Goal: Information Seeking & Learning: Learn about a topic

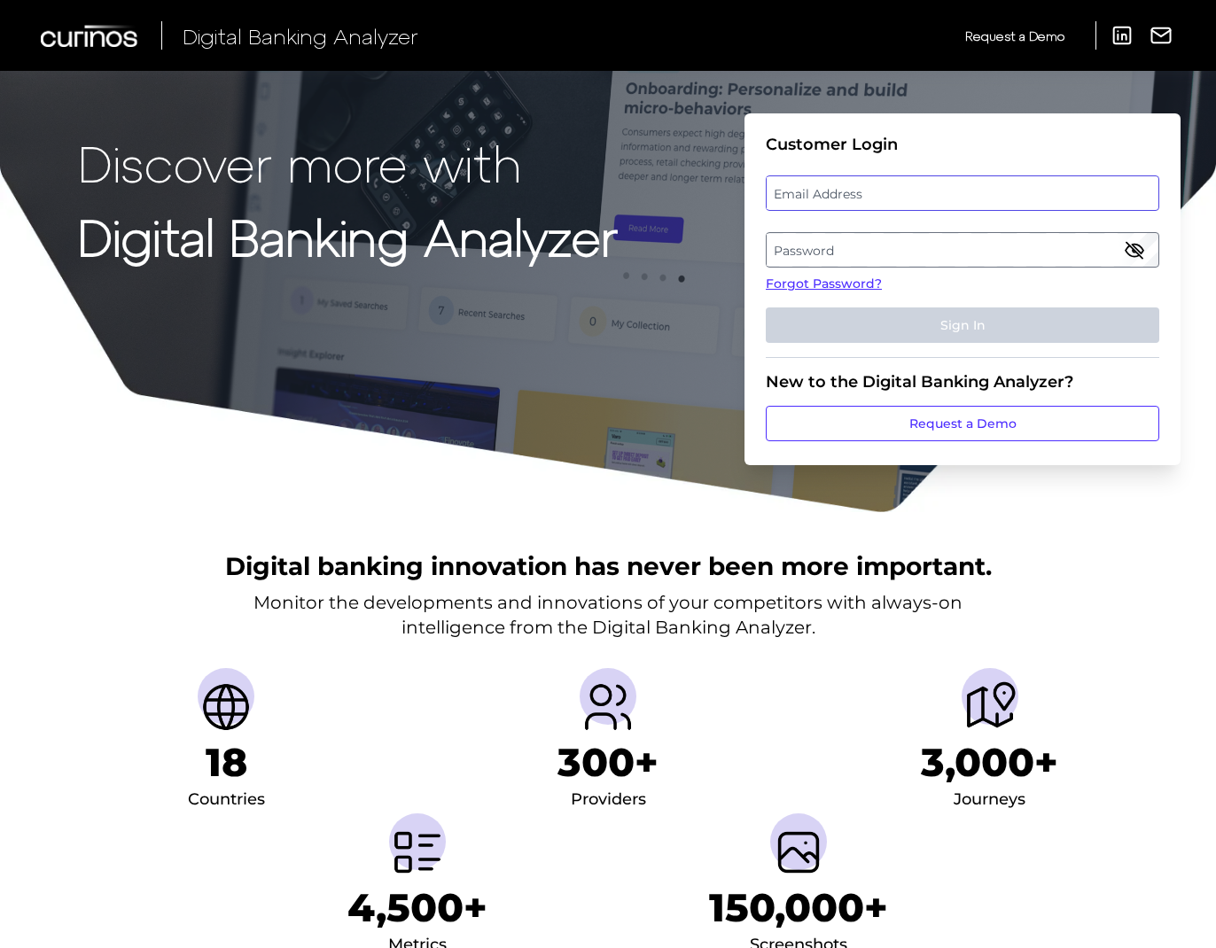
type input "[EMAIL_ADDRESS][DOMAIN_NAME]"
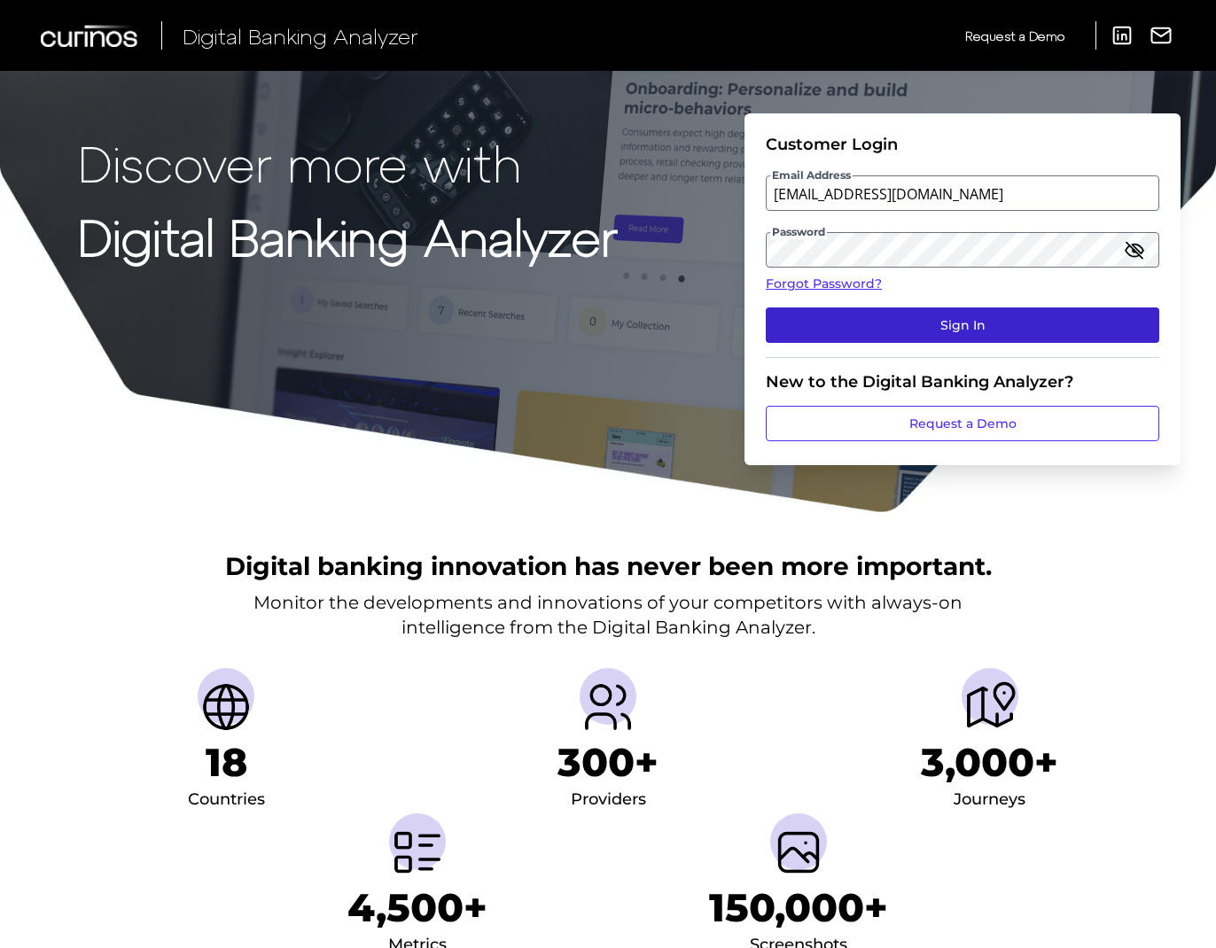
click at [902, 335] on button "Sign In" at bounding box center [963, 325] width 394 height 35
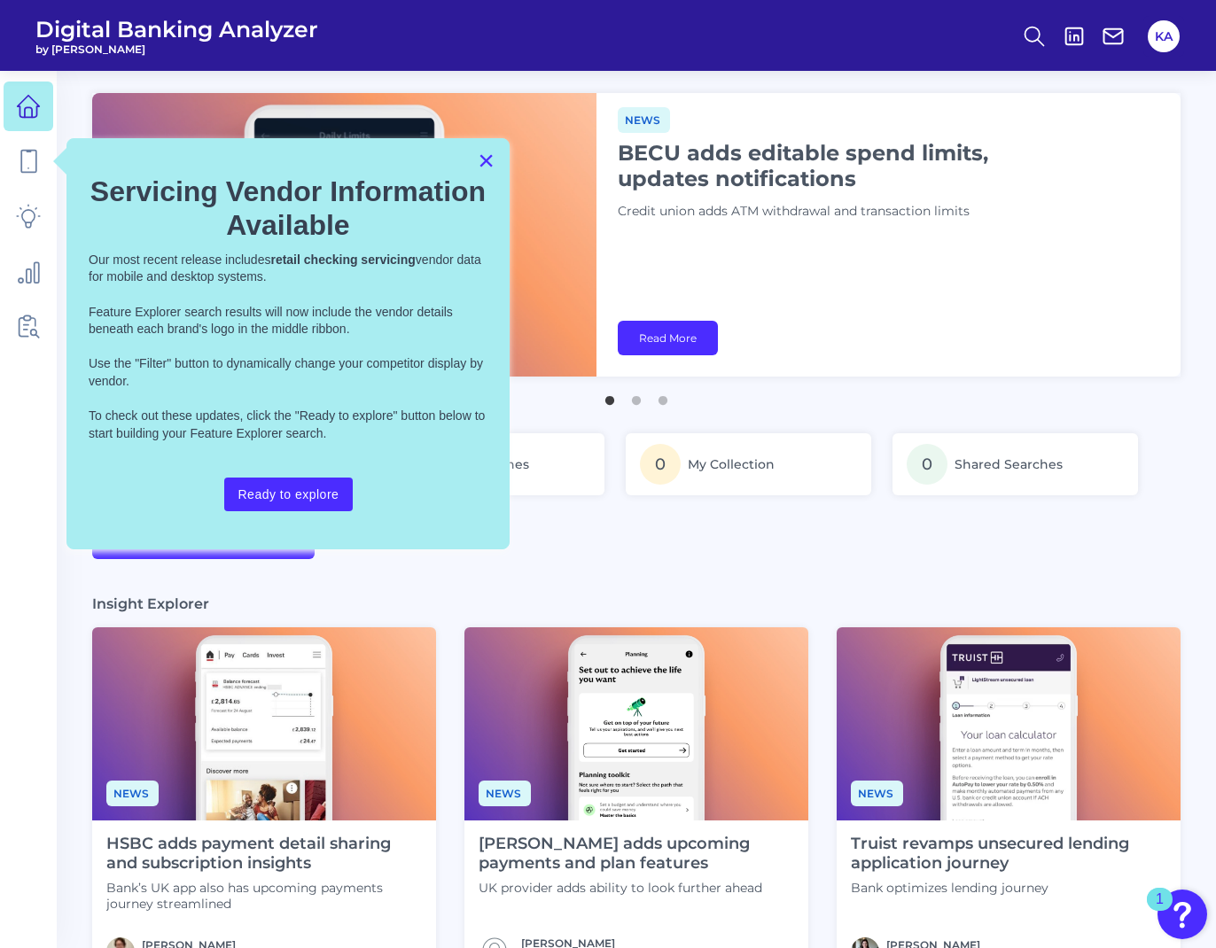
click at [478, 160] on button "×" at bounding box center [486, 160] width 17 height 28
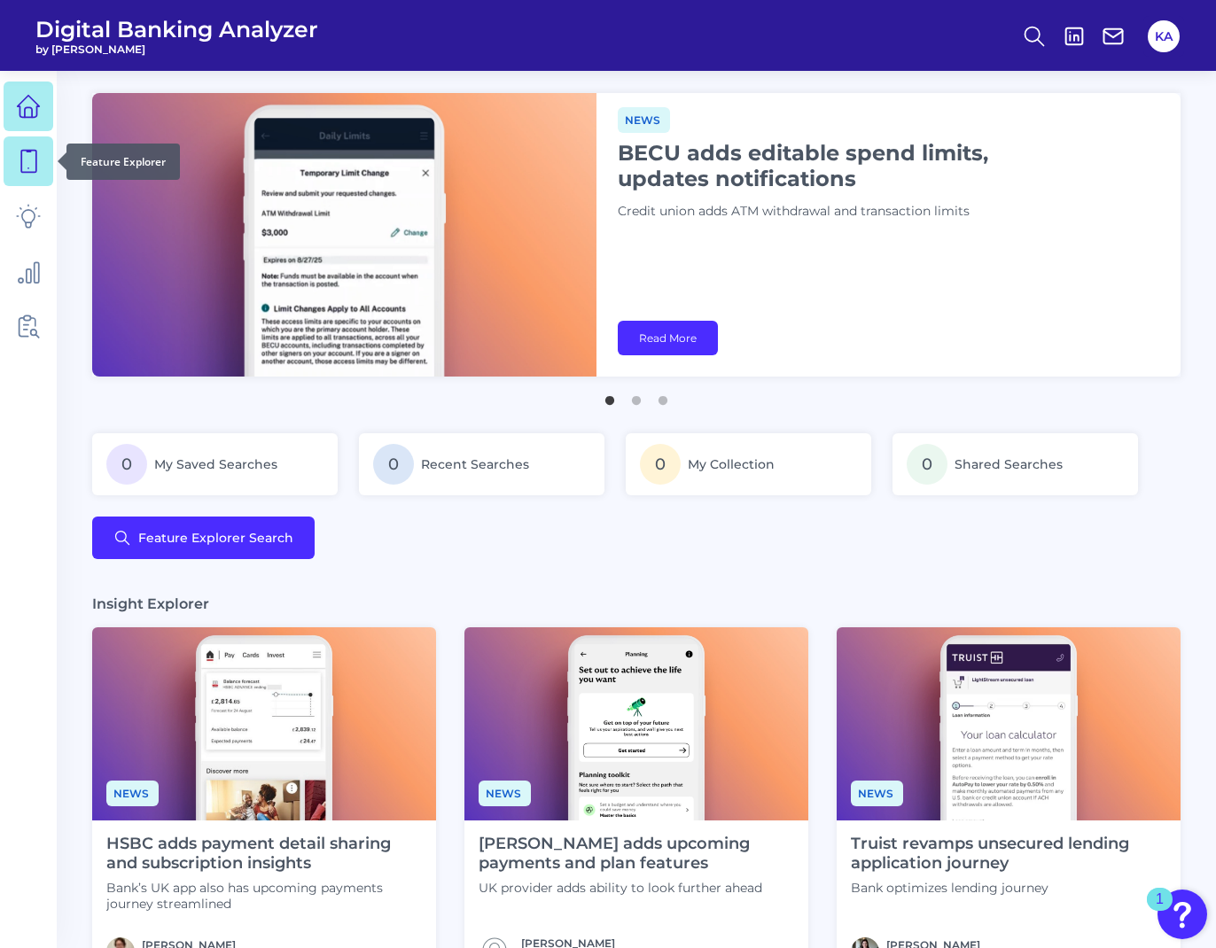
click at [42, 173] on link at bounding box center [29, 162] width 50 height 50
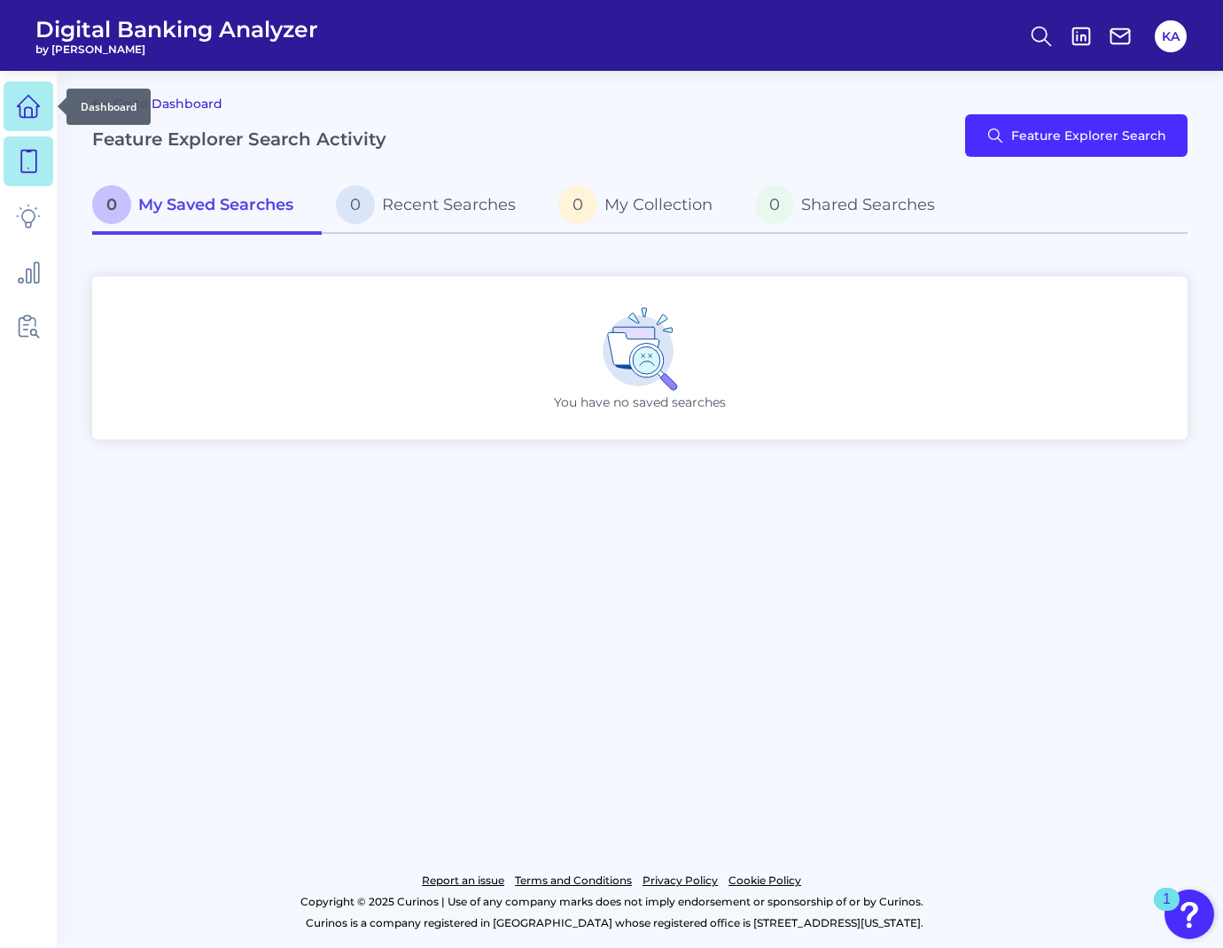
click at [39, 114] on icon at bounding box center [28, 106] width 25 height 25
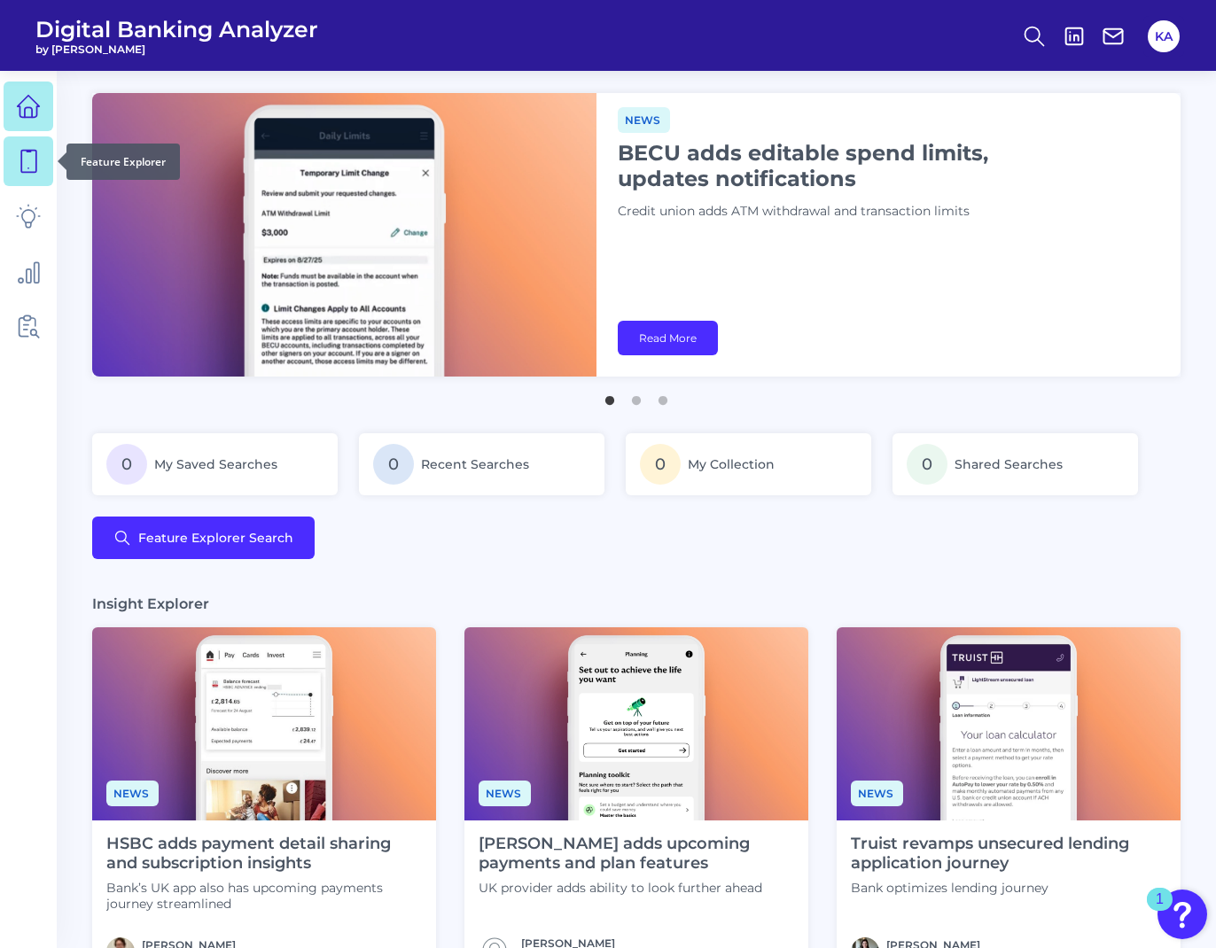
click at [37, 176] on link at bounding box center [29, 162] width 50 height 50
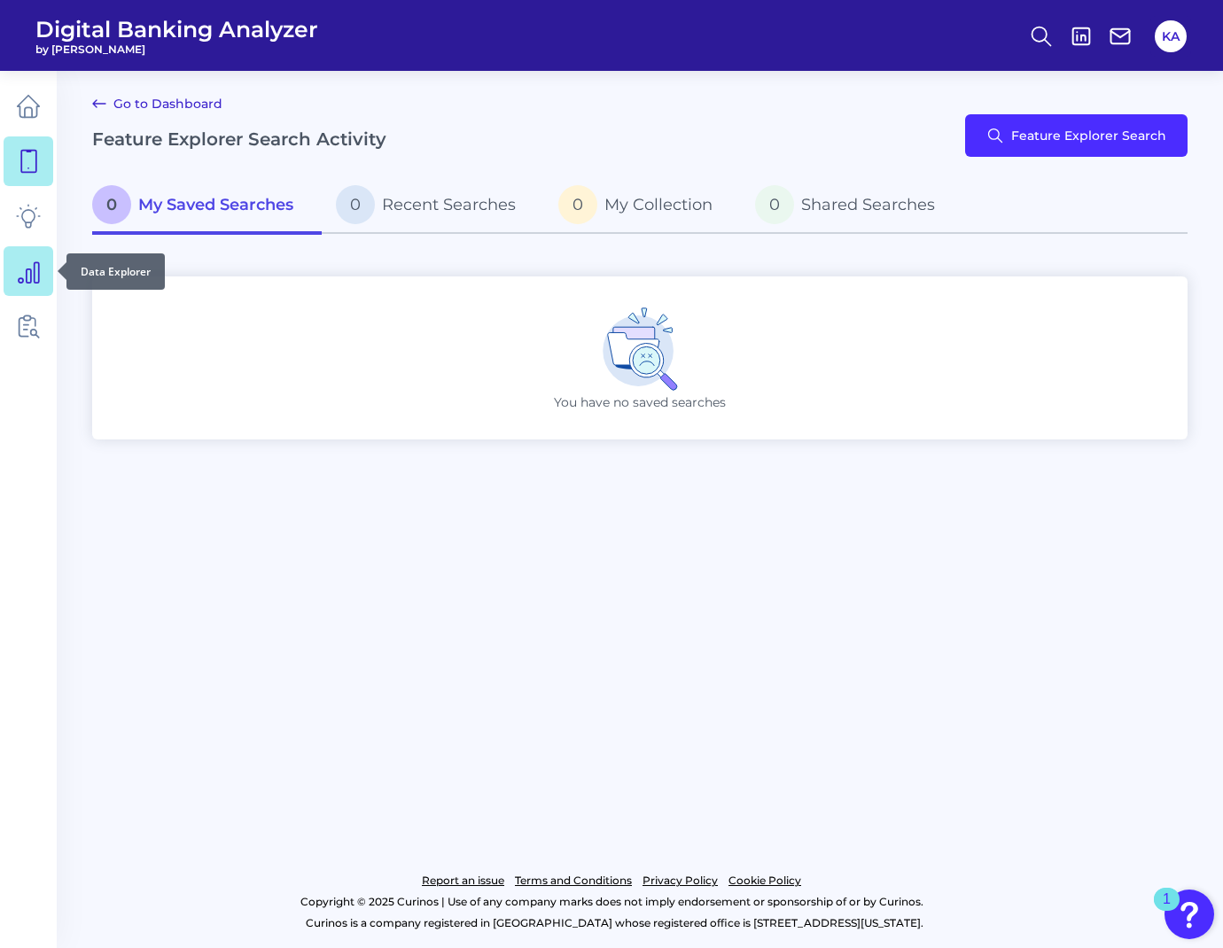
click at [33, 282] on icon at bounding box center [28, 271] width 25 height 25
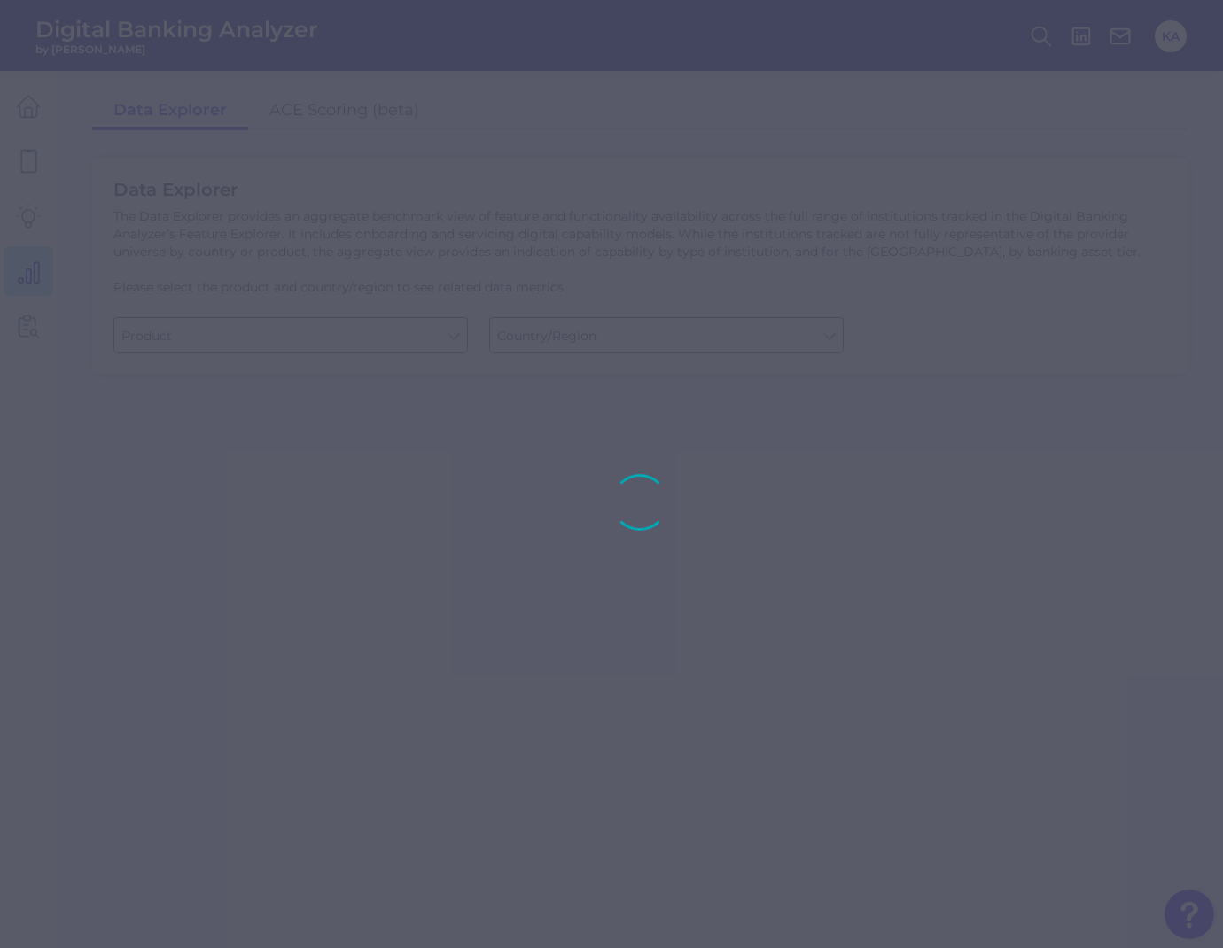
type input "Business Bank Account"
type input "[GEOGRAPHIC_DATA]"
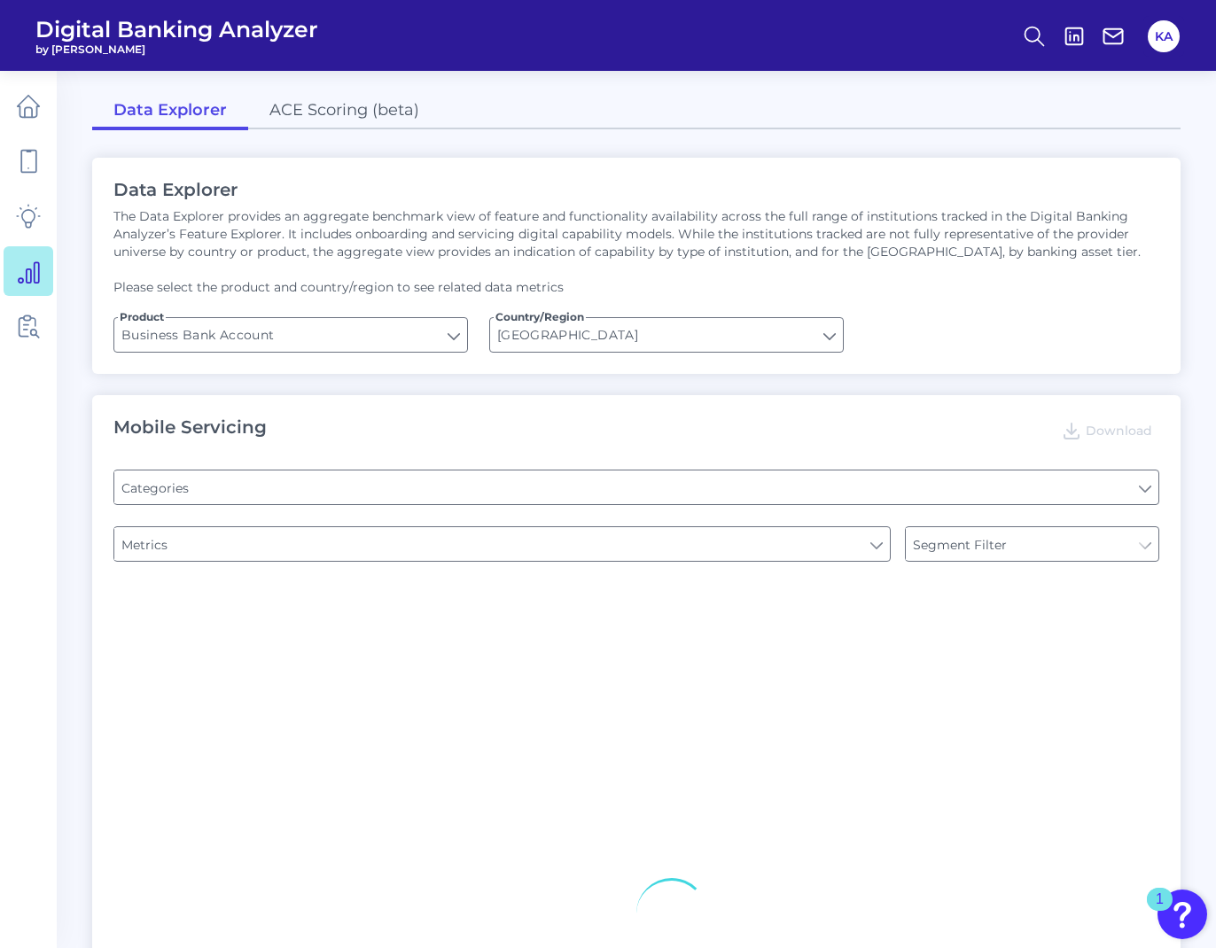
type input "Pre-login Features"
type input "Login"
type input "Channel"
type input "Type of Institution"
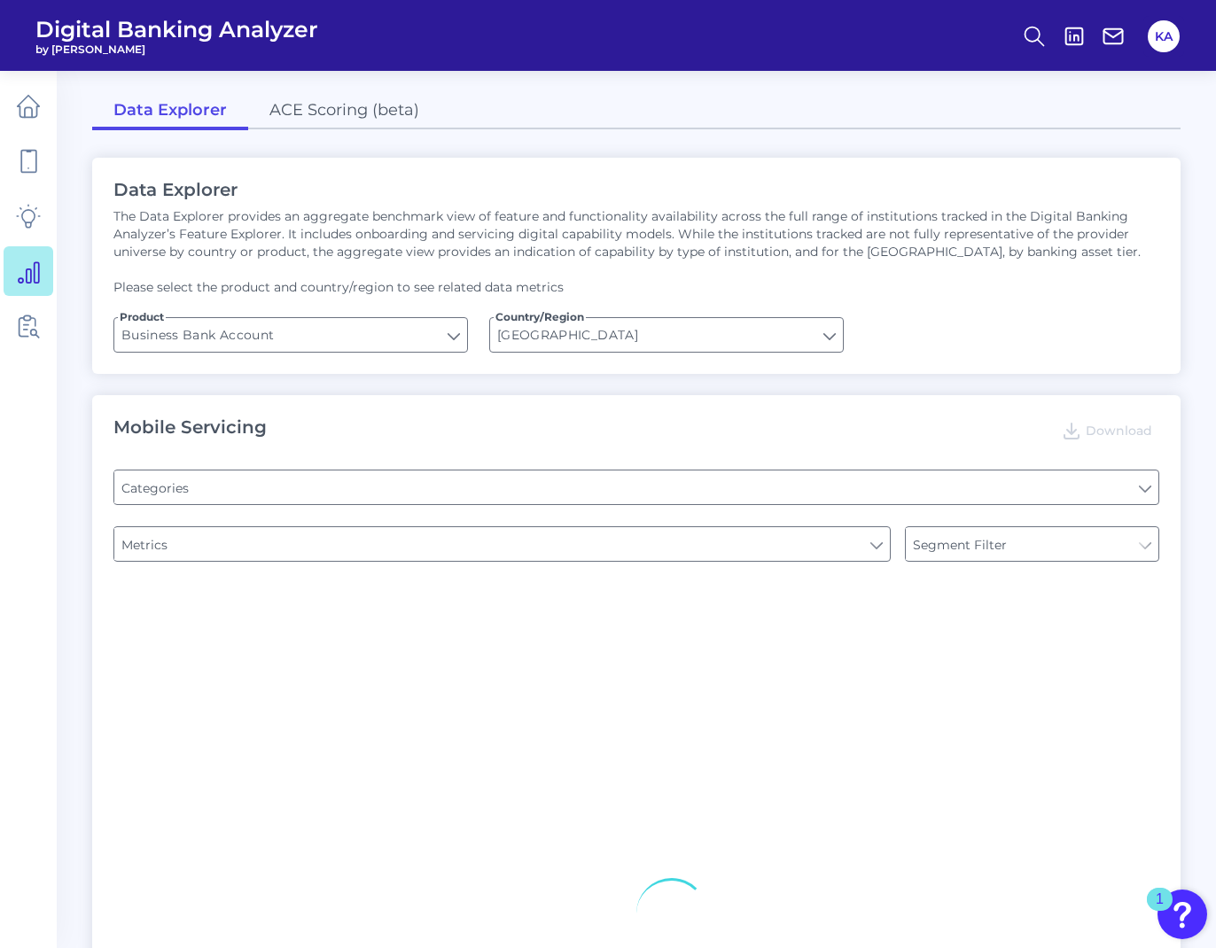
type input "Type of Institution"
type input "Upon opening the app are users immediately prompted to use Touch/Face ID to log…"
type input "Does it offer third-party single sign on?"
type input "Can you apply for the PRODUCT as a new to brand customer on ANY digital channel?"
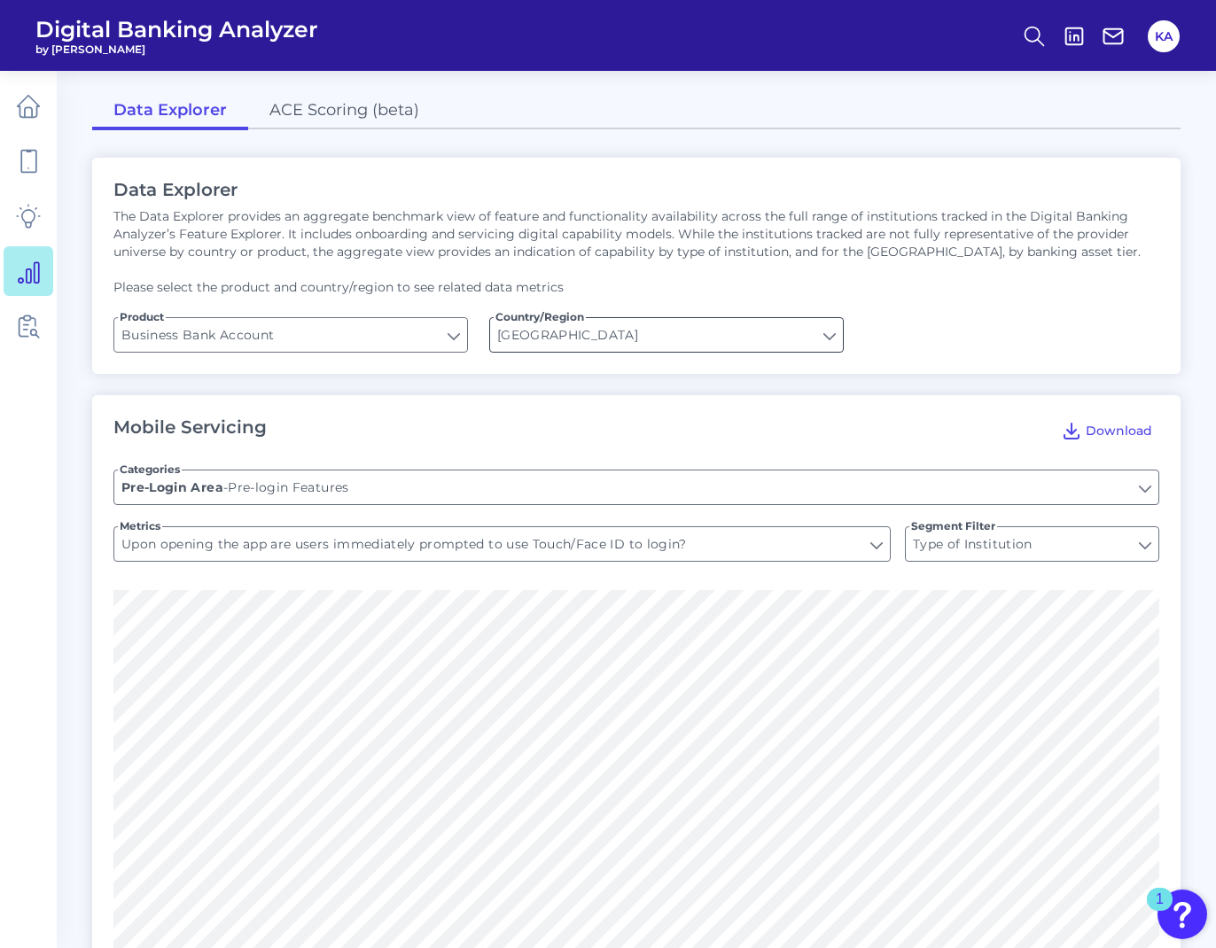
click at [836, 326] on input "[GEOGRAPHIC_DATA]" at bounding box center [666, 335] width 353 height 34
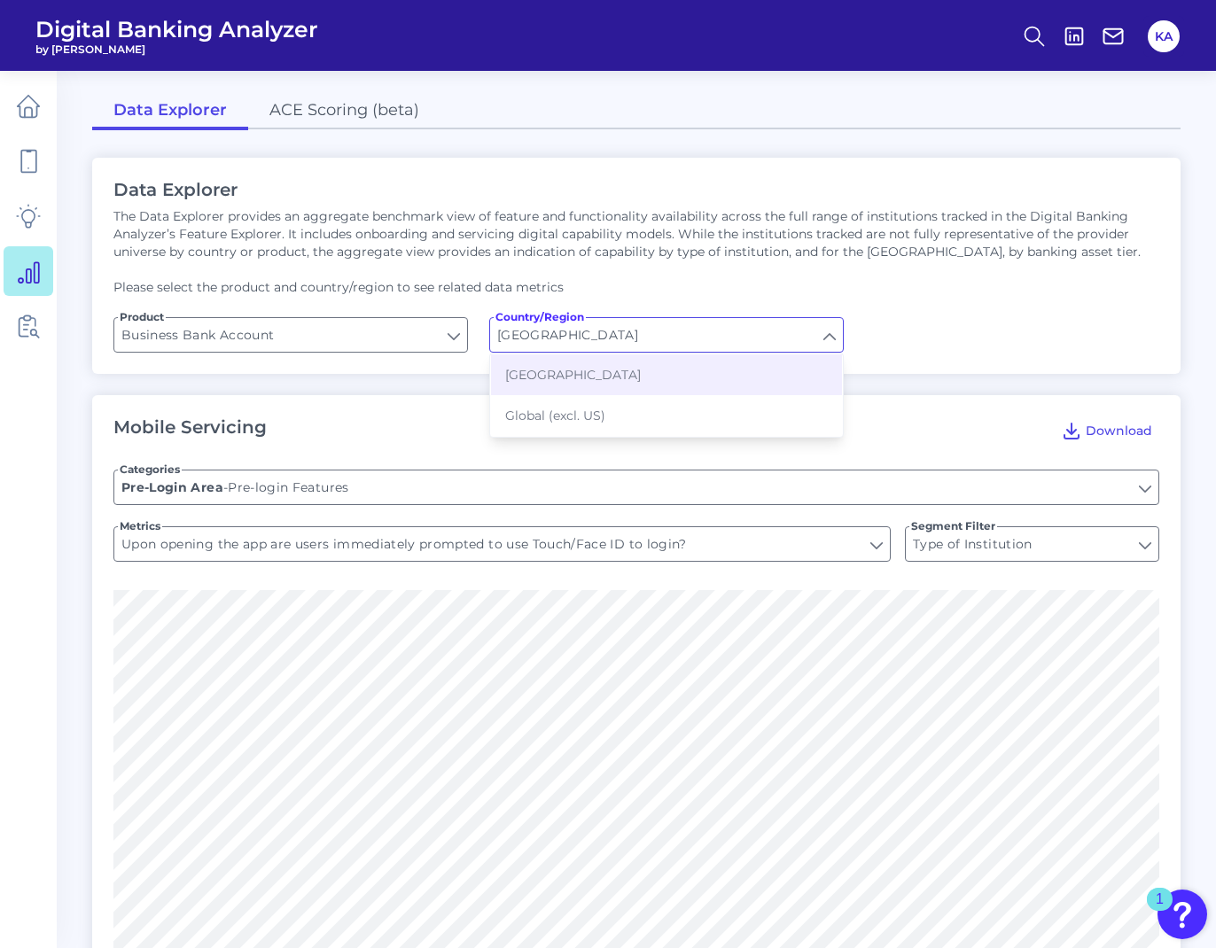
scroll to position [2, 0]
click at [621, 382] on button "[GEOGRAPHIC_DATA]" at bounding box center [666, 373] width 351 height 41
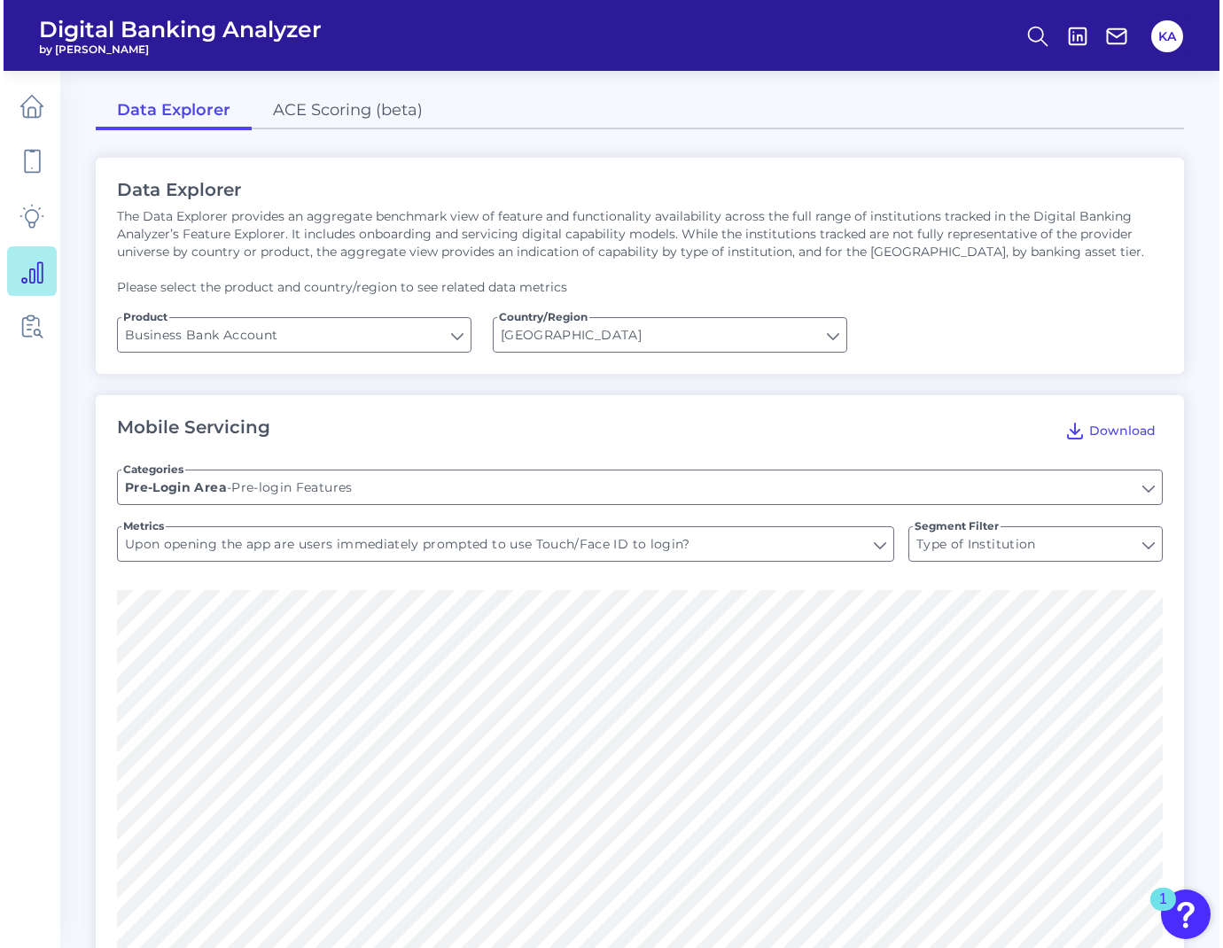
scroll to position [0, 0]
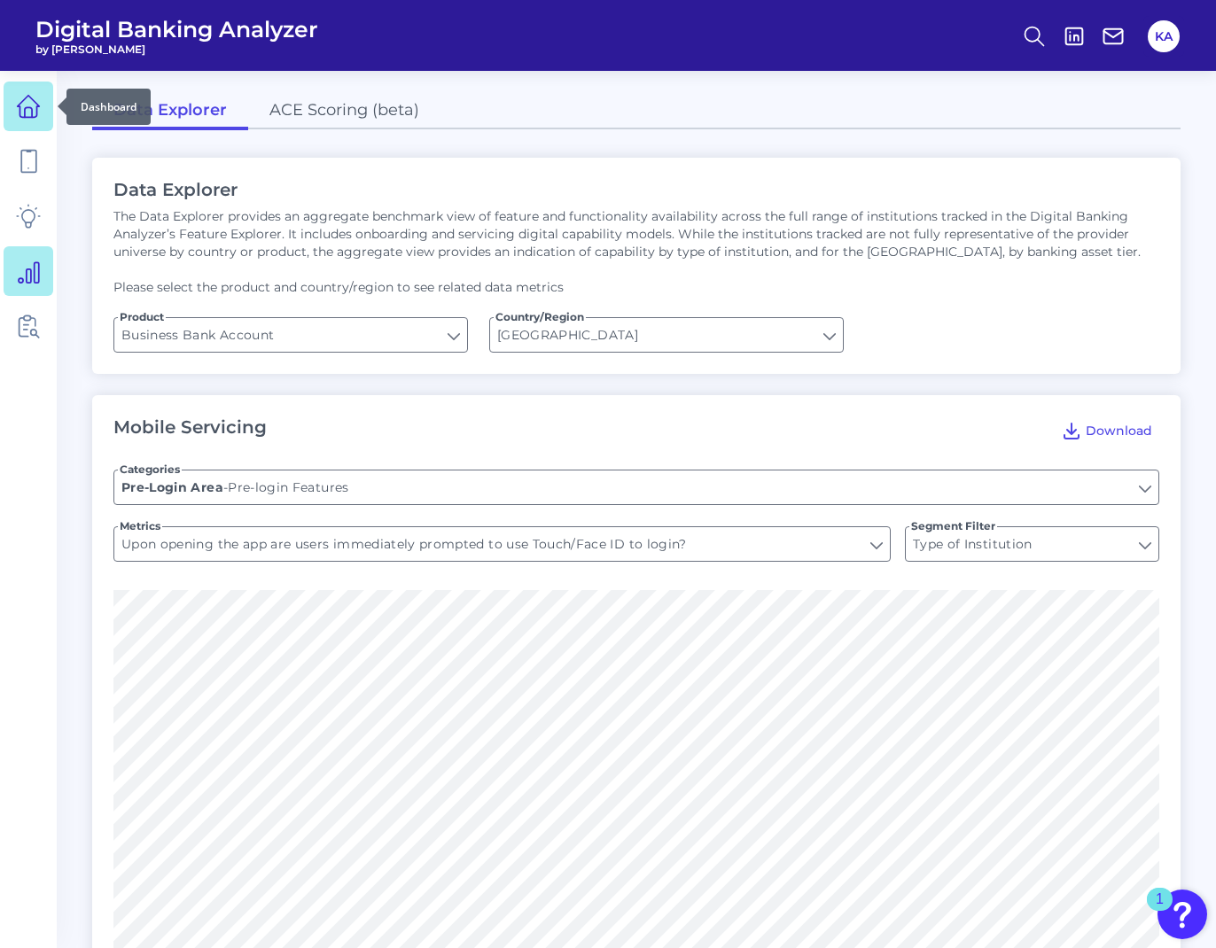
click at [20, 106] on icon at bounding box center [29, 107] width 22 height 22
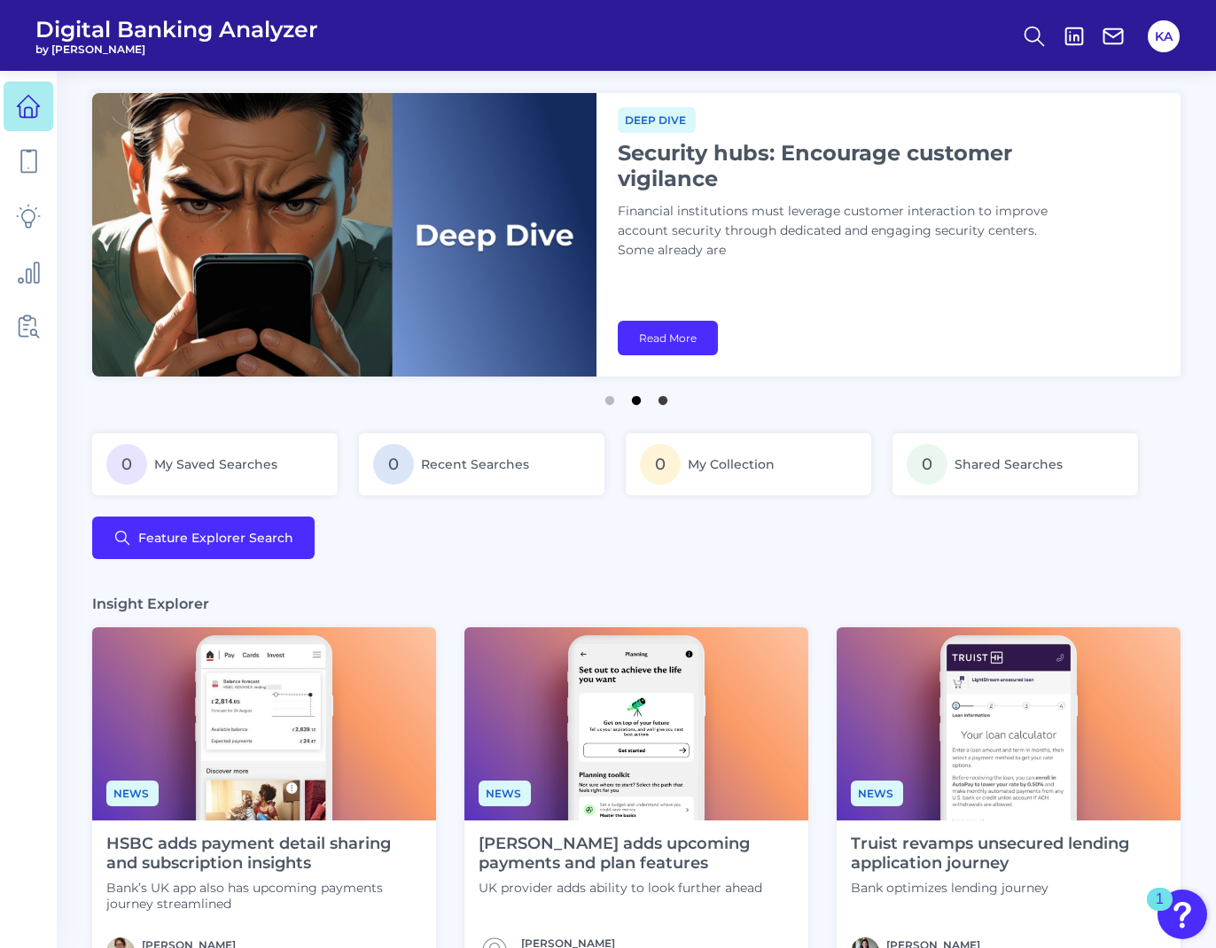
click at [641, 402] on button "2" at bounding box center [637, 396] width 18 height 18
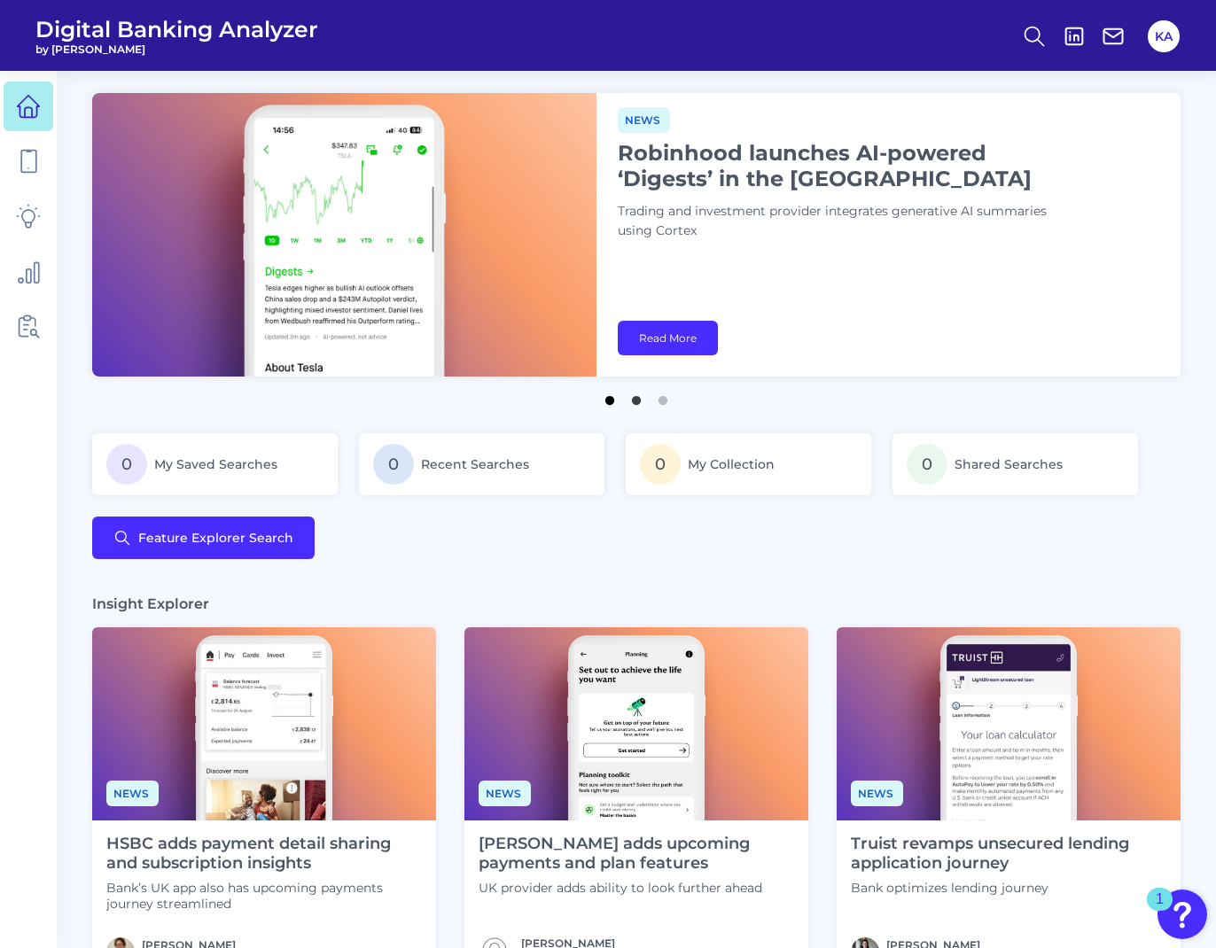
click at [607, 404] on button "1" at bounding box center [610, 396] width 18 height 18
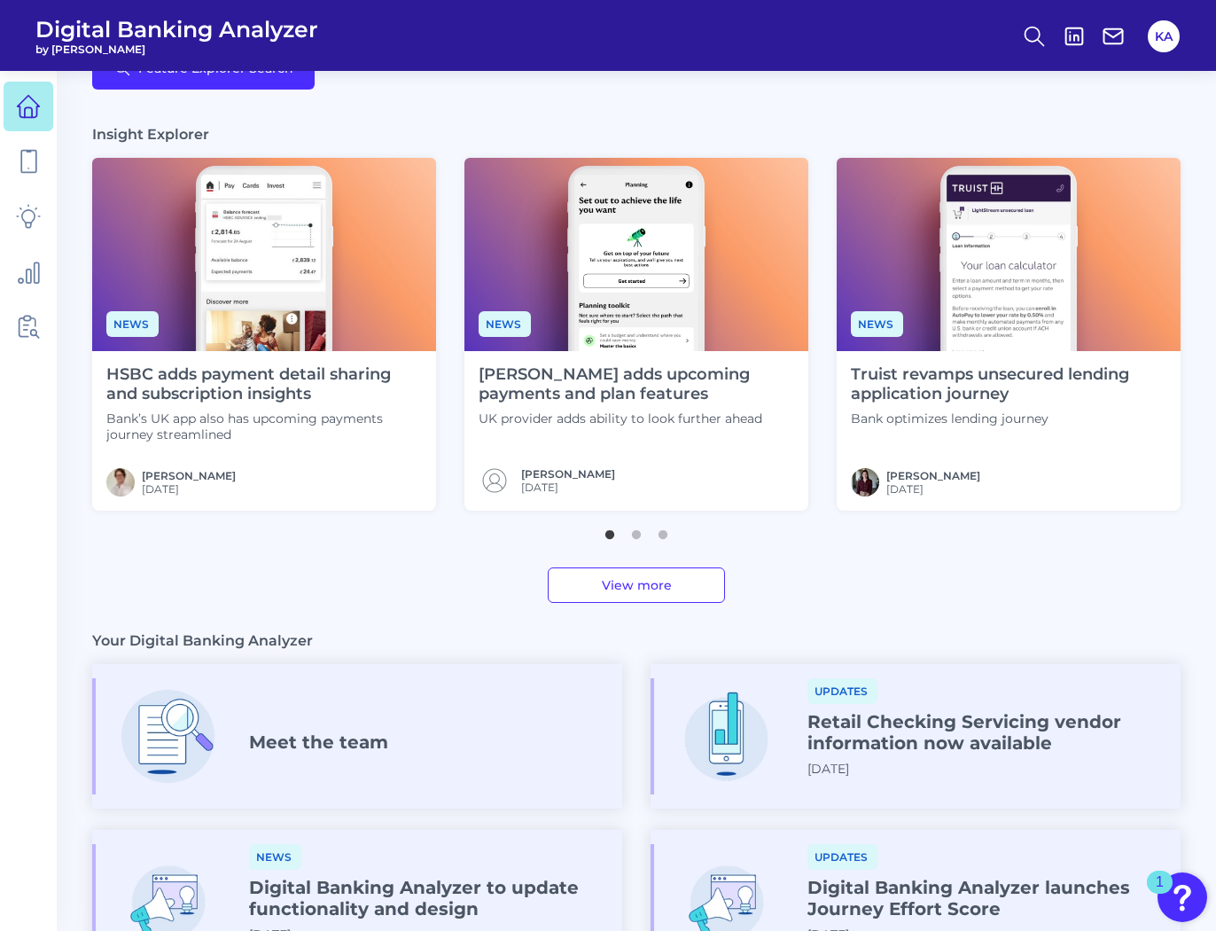
scroll to position [449, 0]
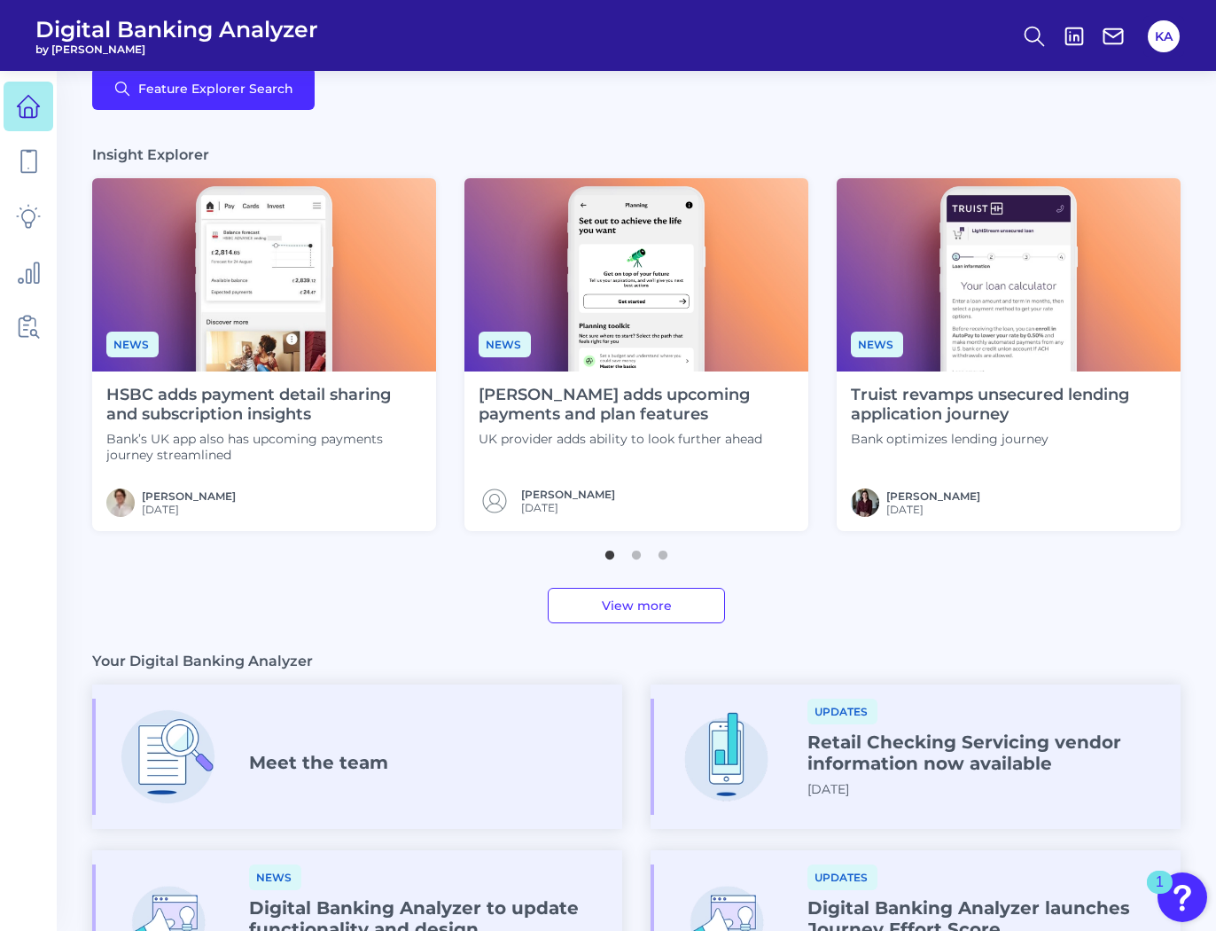
click at [301, 262] on img at bounding box center [264, 274] width 344 height 193
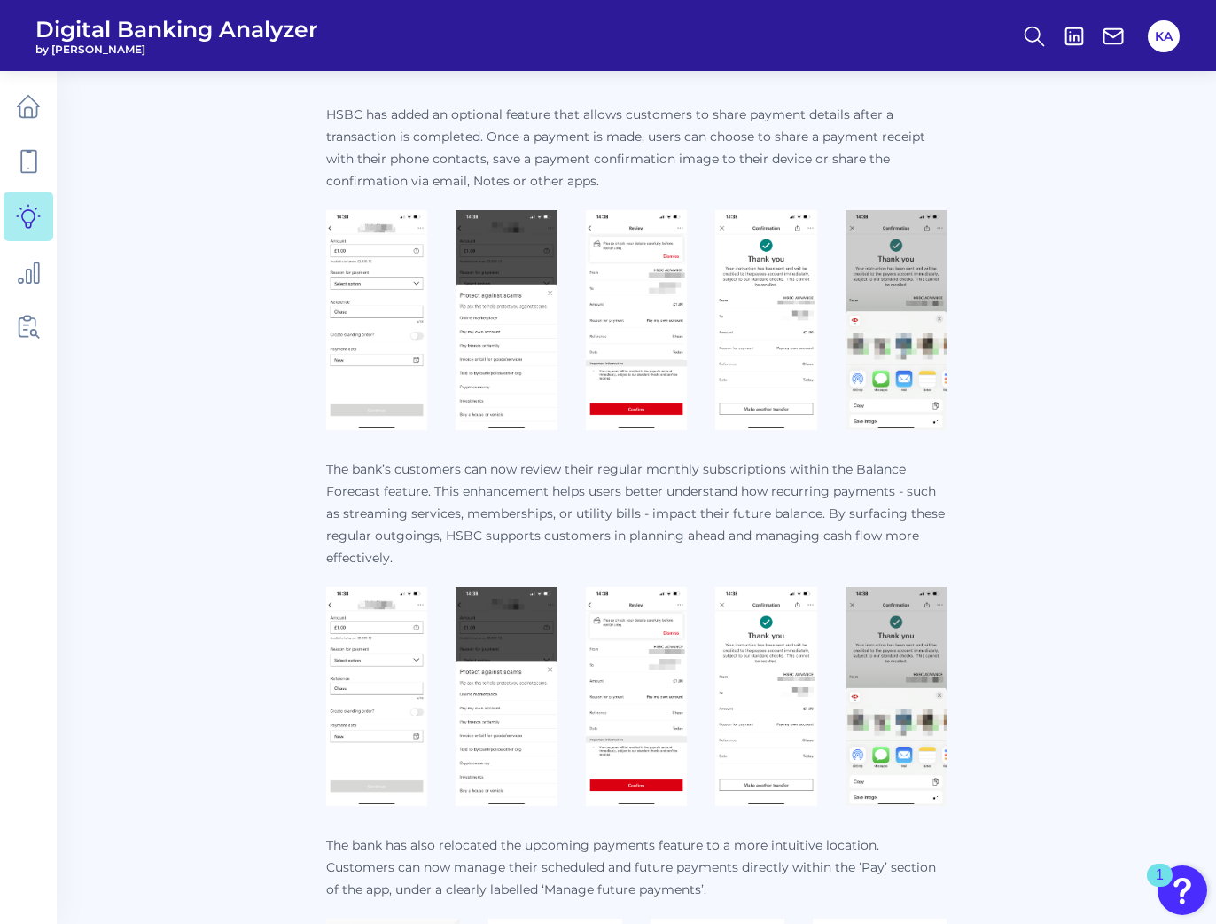
scroll to position [674, 0]
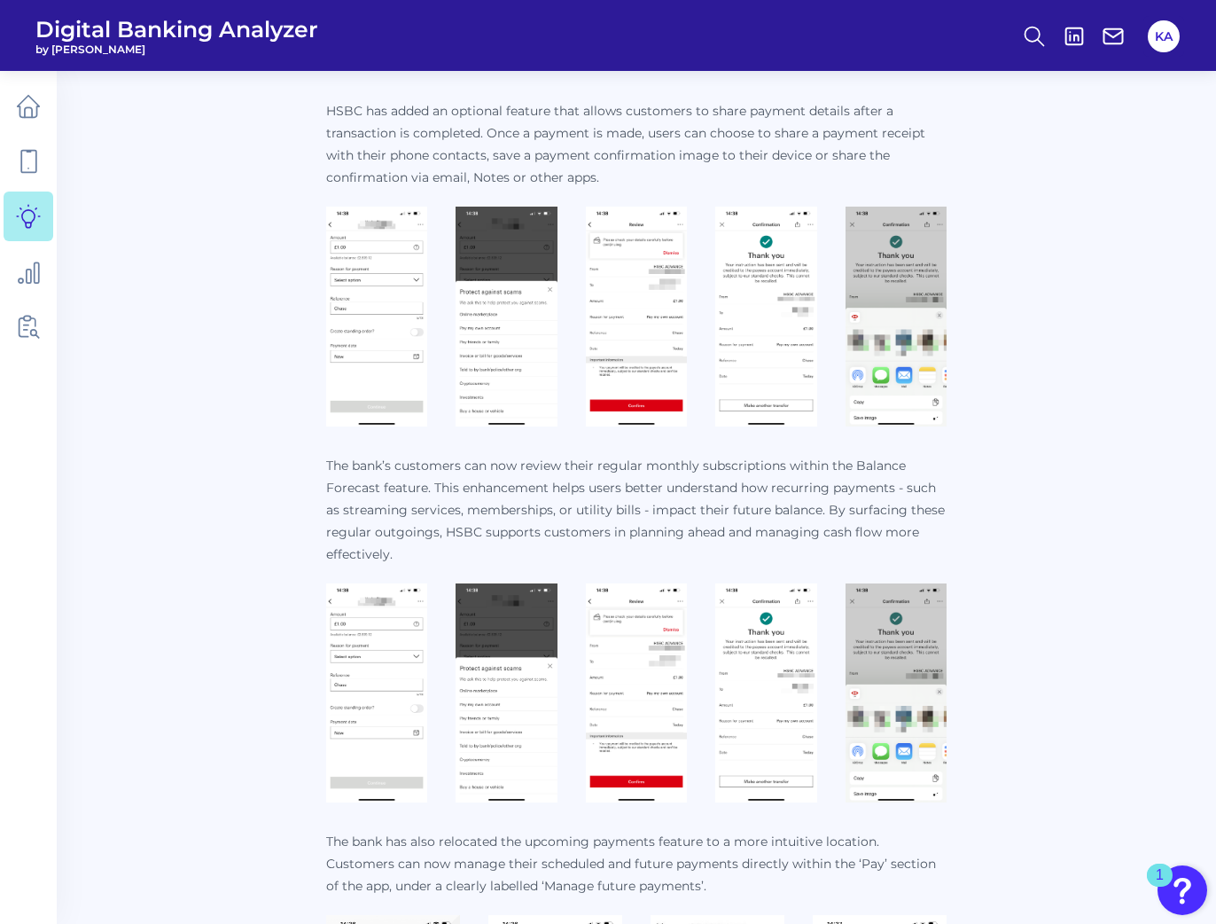
click at [363, 302] on img at bounding box center [376, 317] width 101 height 220
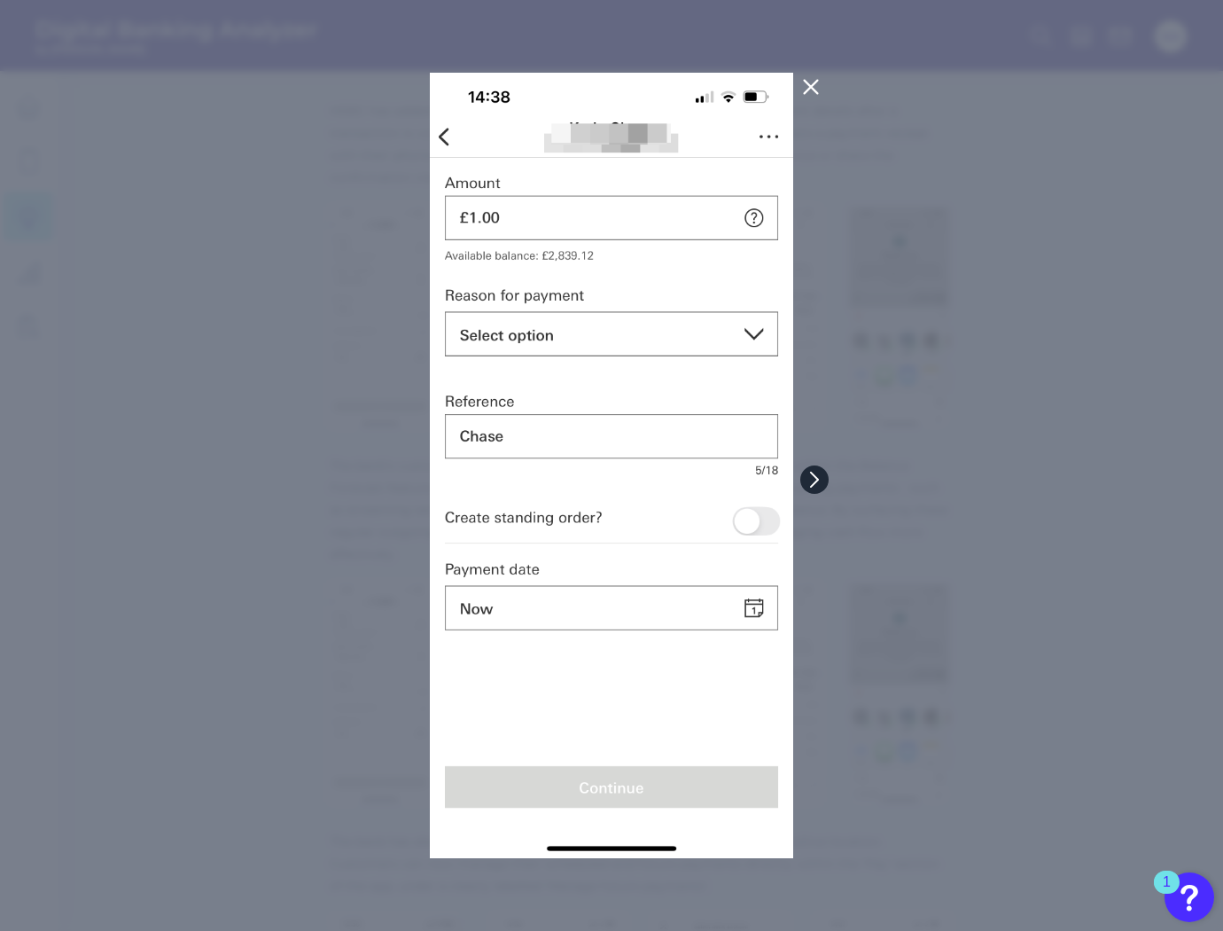
click at [820, 482] on icon at bounding box center [815, 480] width 16 height 16
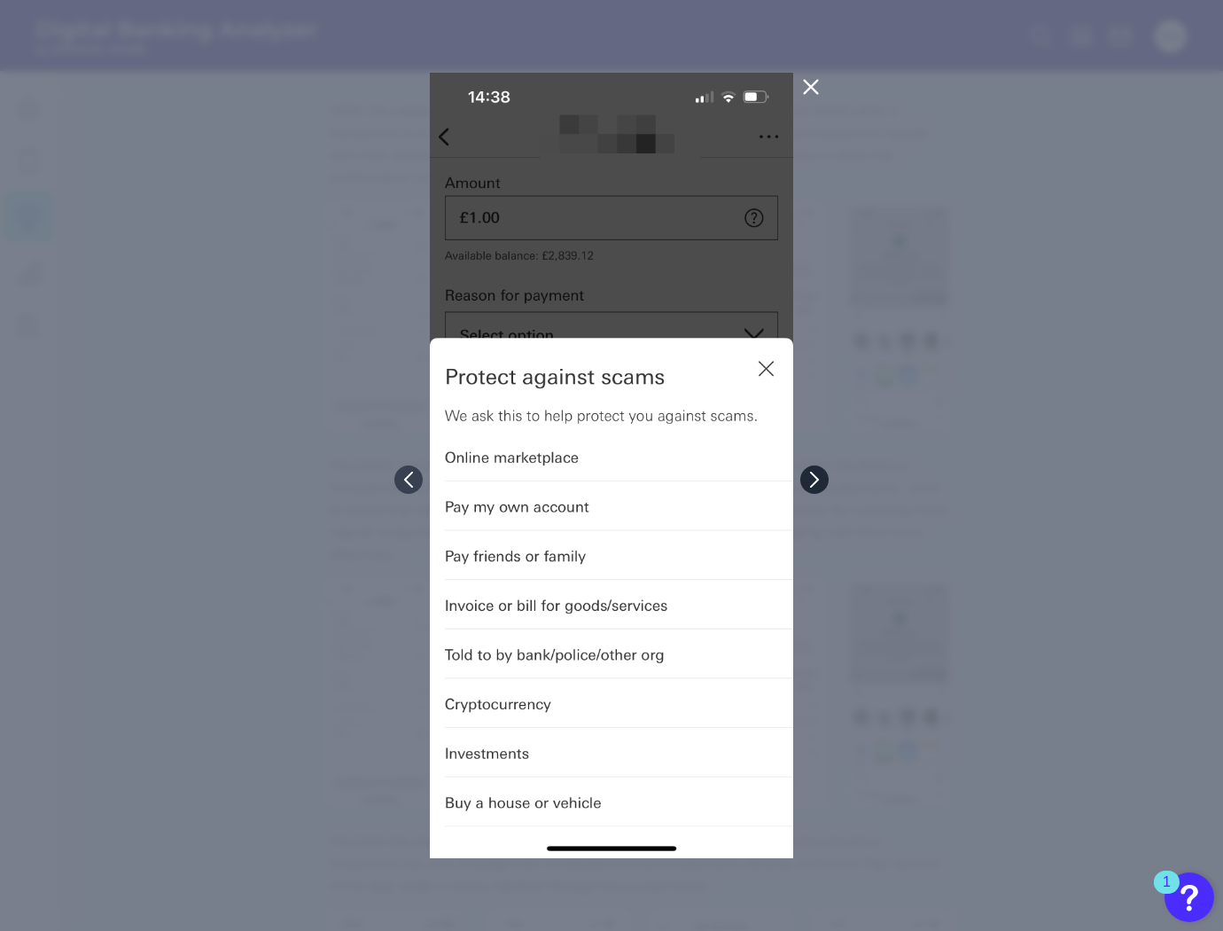
click at [820, 482] on icon at bounding box center [815, 480] width 16 height 16
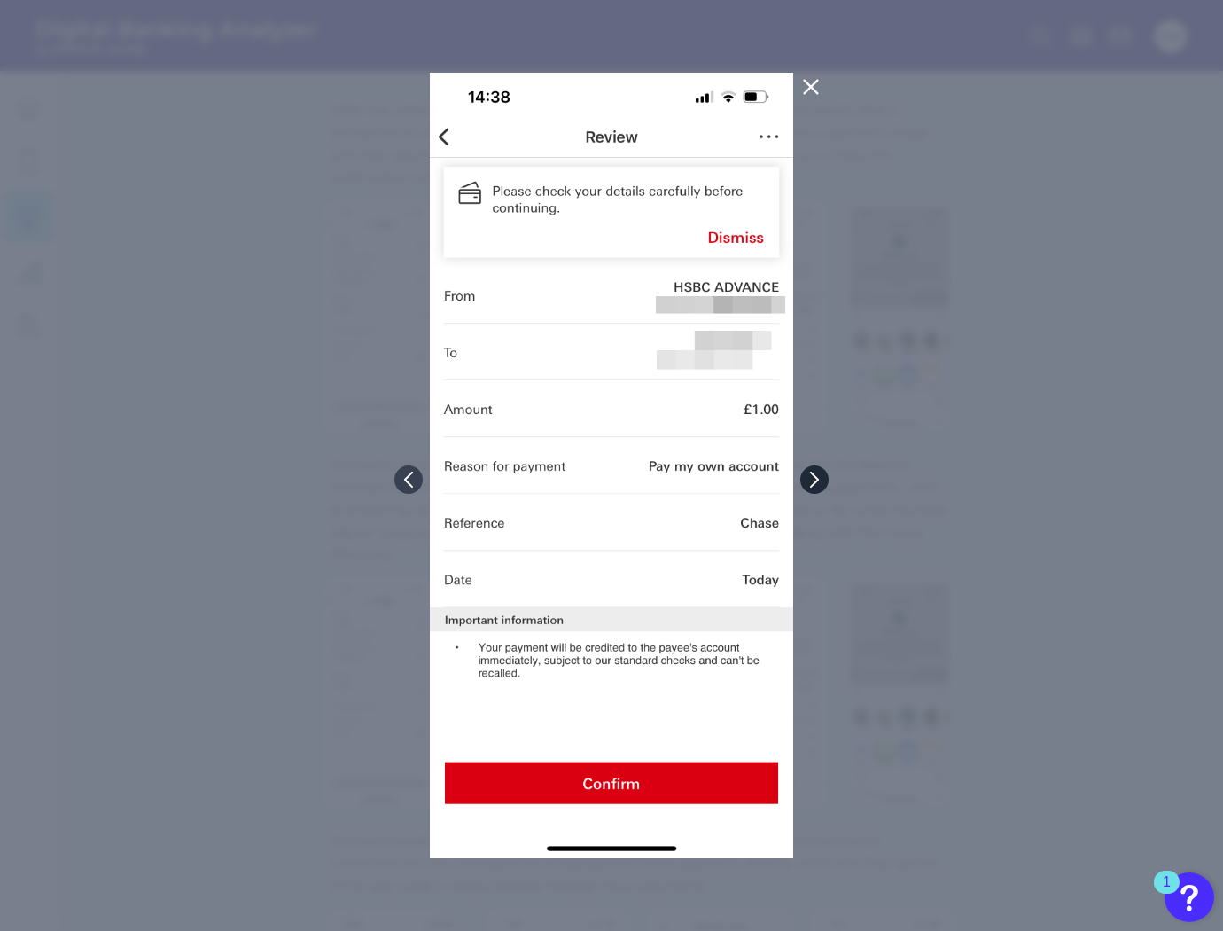
click at [820, 482] on icon at bounding box center [815, 480] width 16 height 16
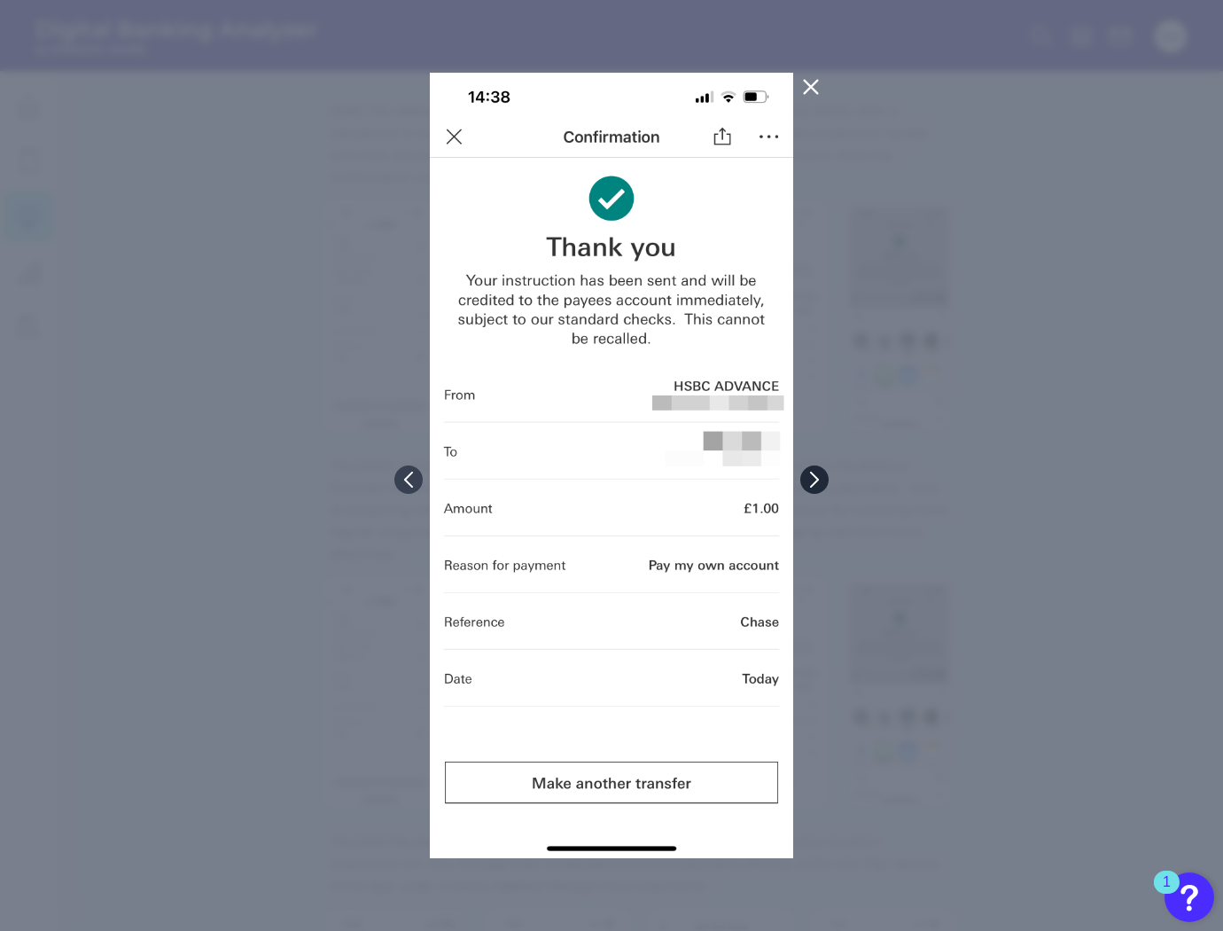
click at [820, 482] on icon at bounding box center [815, 480] width 16 height 16
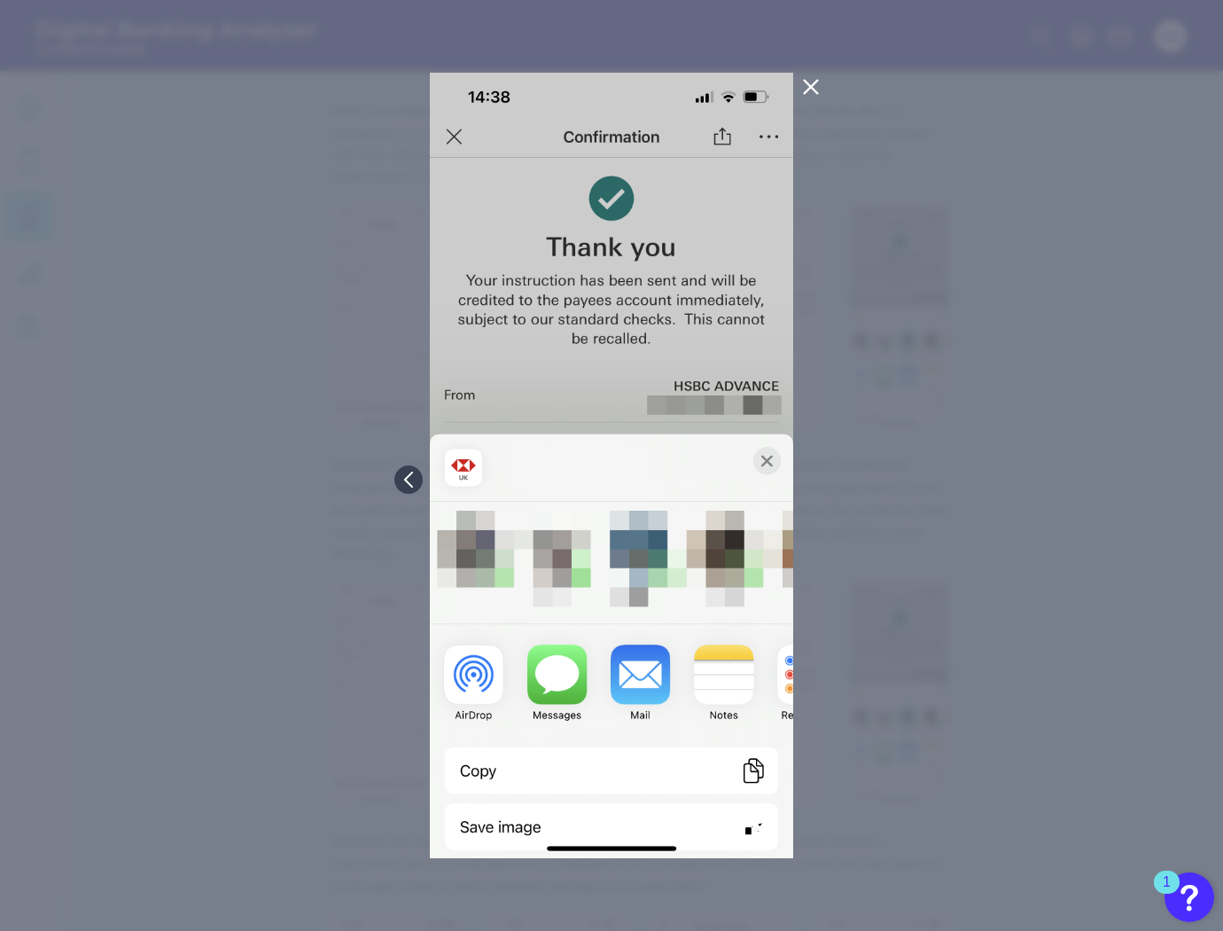
click at [820, 482] on div at bounding box center [611, 465] width 1223 height 931
click at [416, 471] on button at bounding box center [408, 479] width 28 height 28
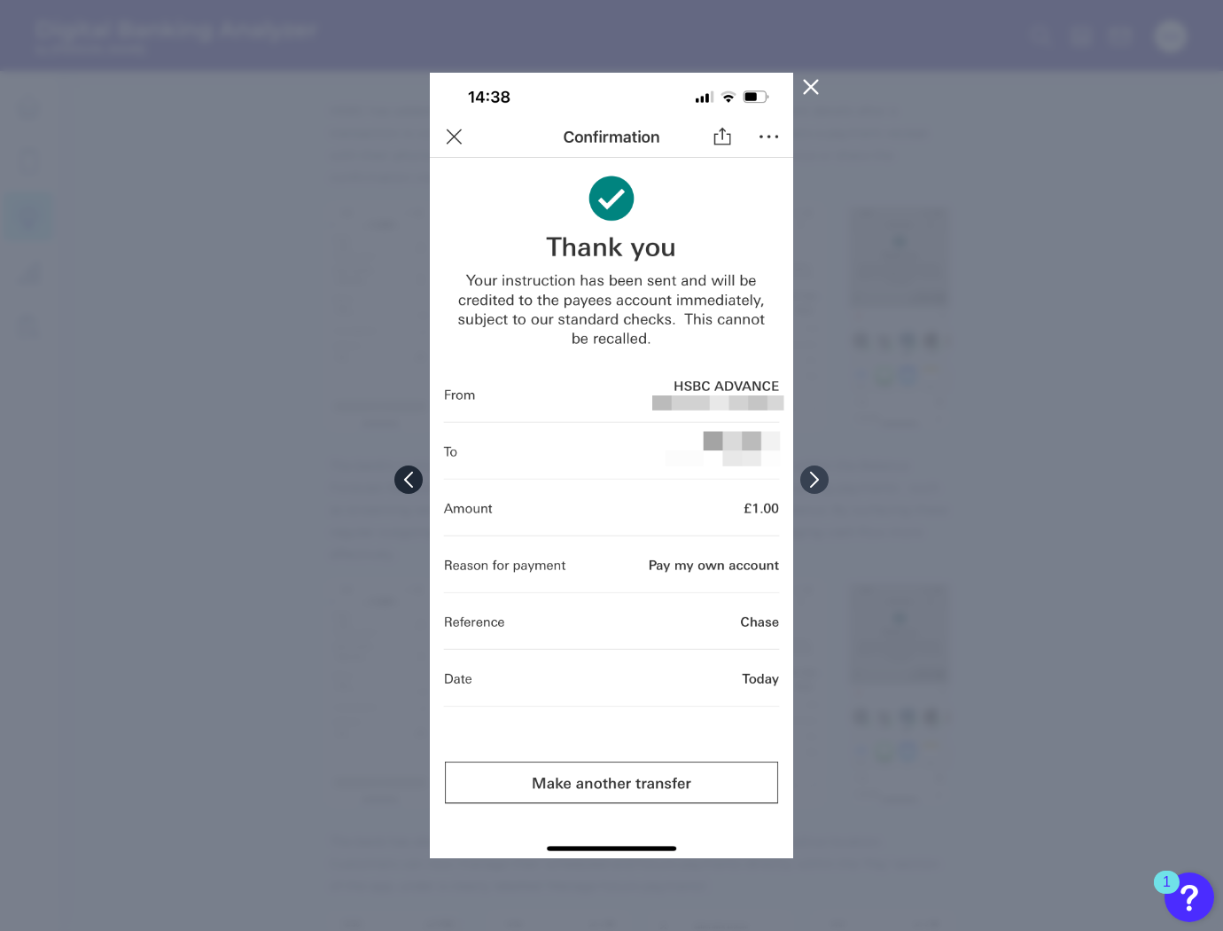
click at [416, 471] on button at bounding box center [408, 479] width 28 height 28
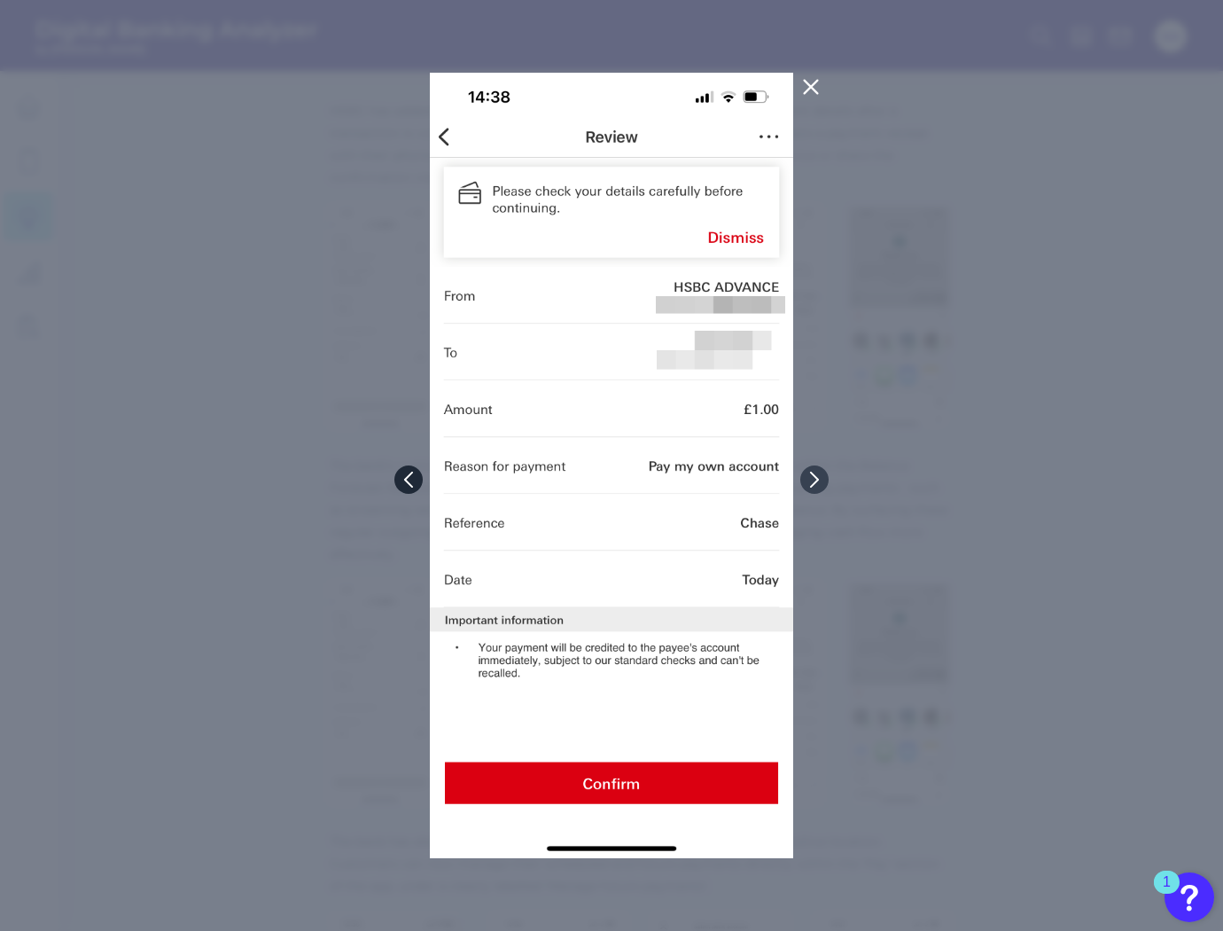
click at [416, 471] on button at bounding box center [408, 479] width 28 height 28
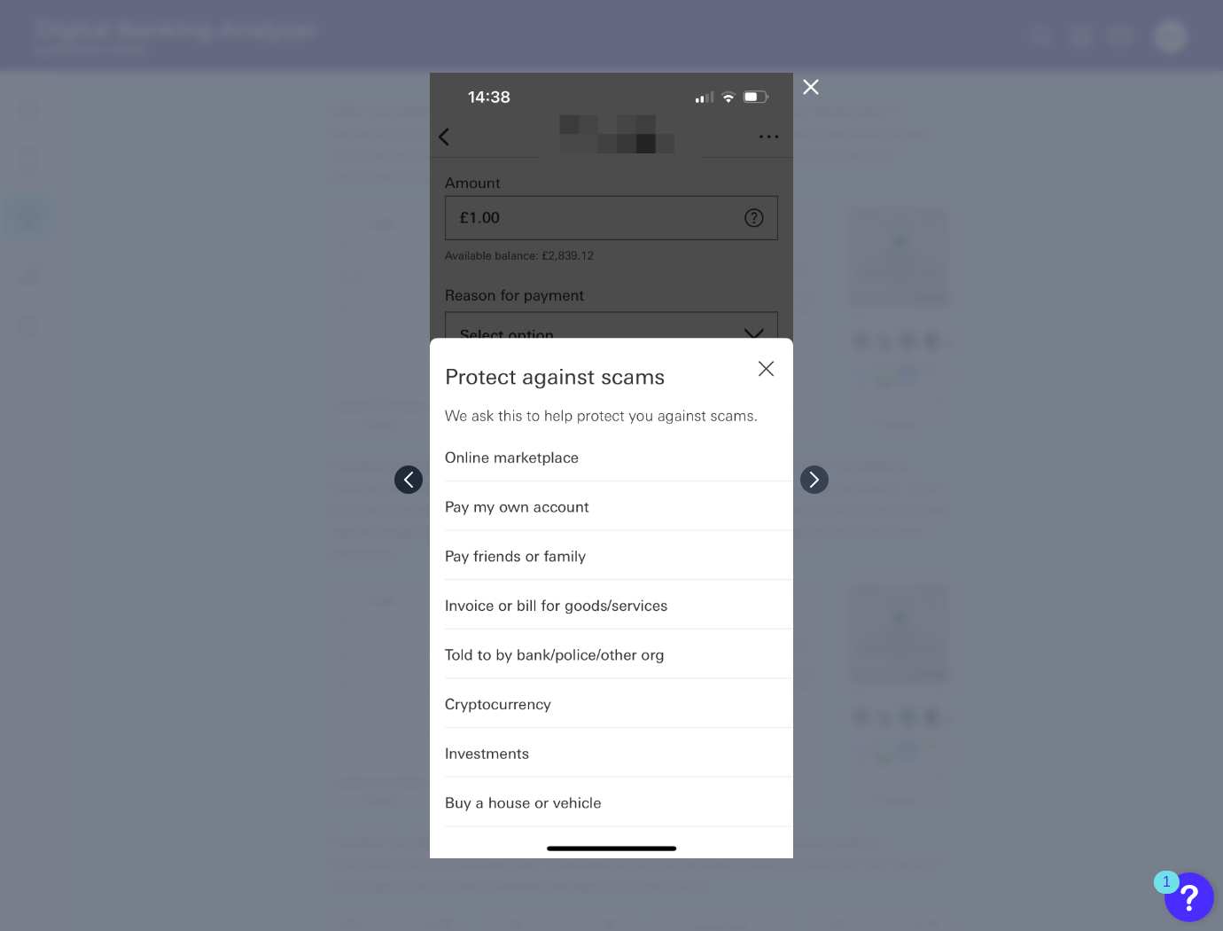
click at [416, 471] on button at bounding box center [408, 479] width 28 height 28
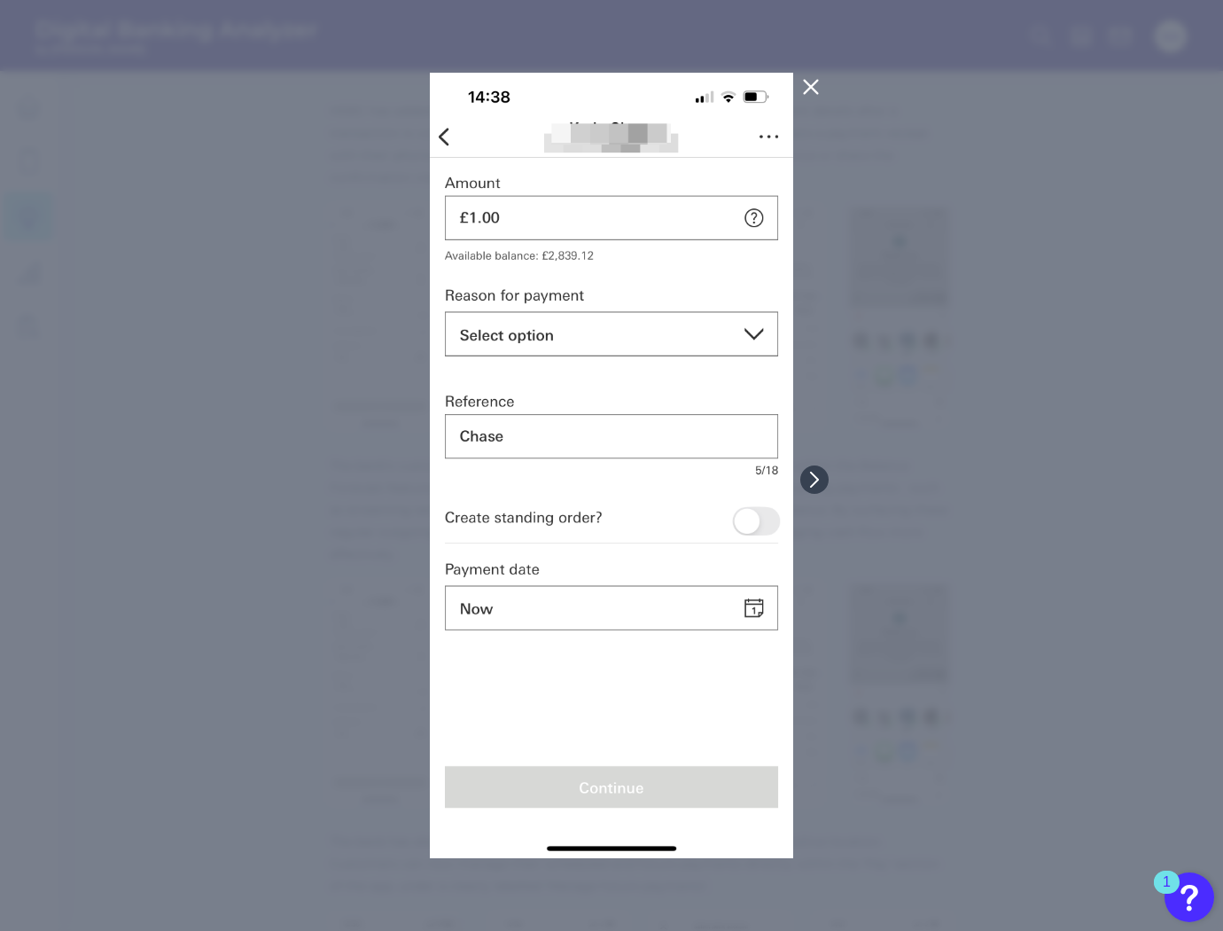
click at [416, 471] on div at bounding box center [611, 465] width 1223 height 931
click at [819, 84] on icon at bounding box center [810, 86] width 21 height 21
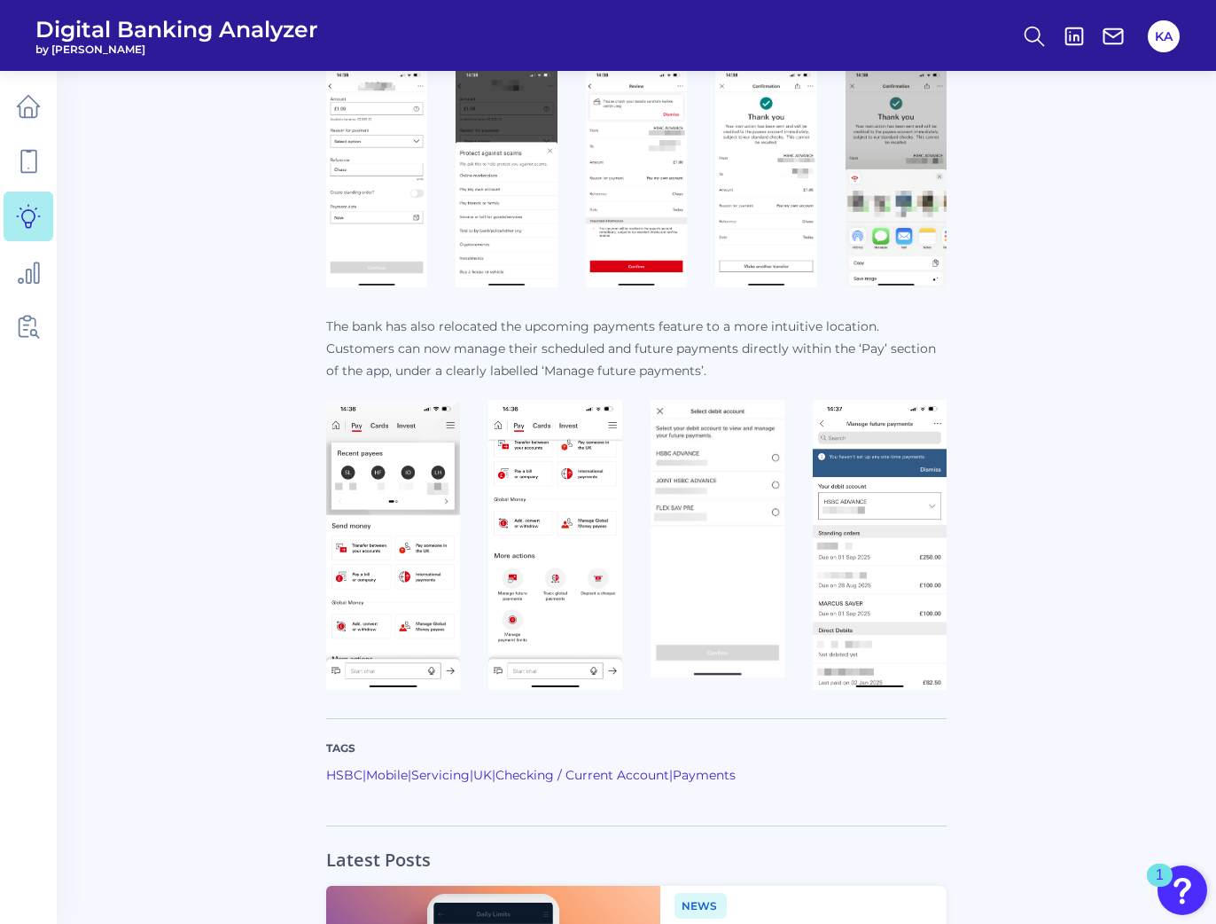
scroll to position [1100, 0]
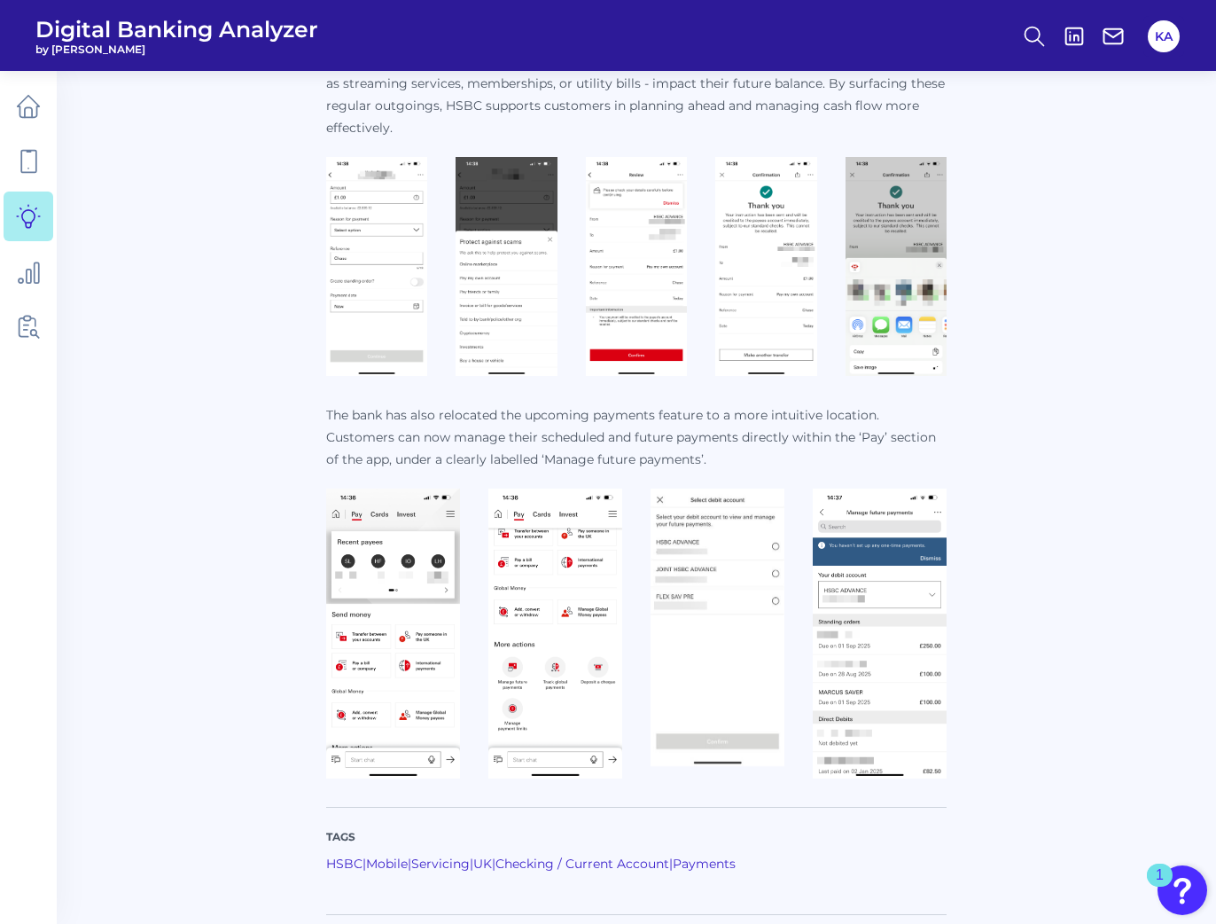
click at [417, 571] on img at bounding box center [393, 633] width 134 height 290
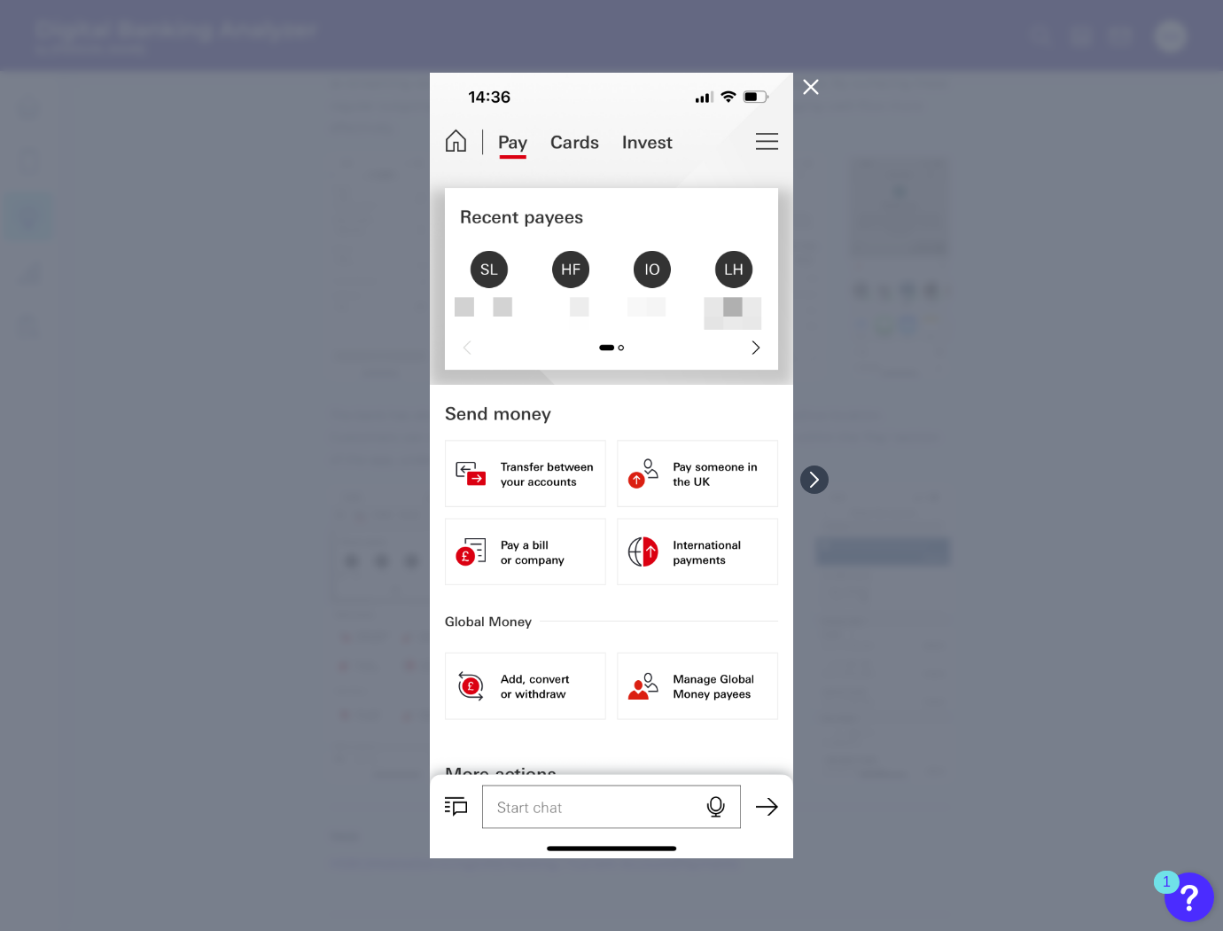
click at [384, 568] on div at bounding box center [611, 465] width 1223 height 931
click at [316, 551] on div at bounding box center [611, 465] width 1223 height 931
click at [818, 99] on div at bounding box center [611, 465] width 1223 height 931
click at [811, 96] on icon at bounding box center [810, 86] width 21 height 21
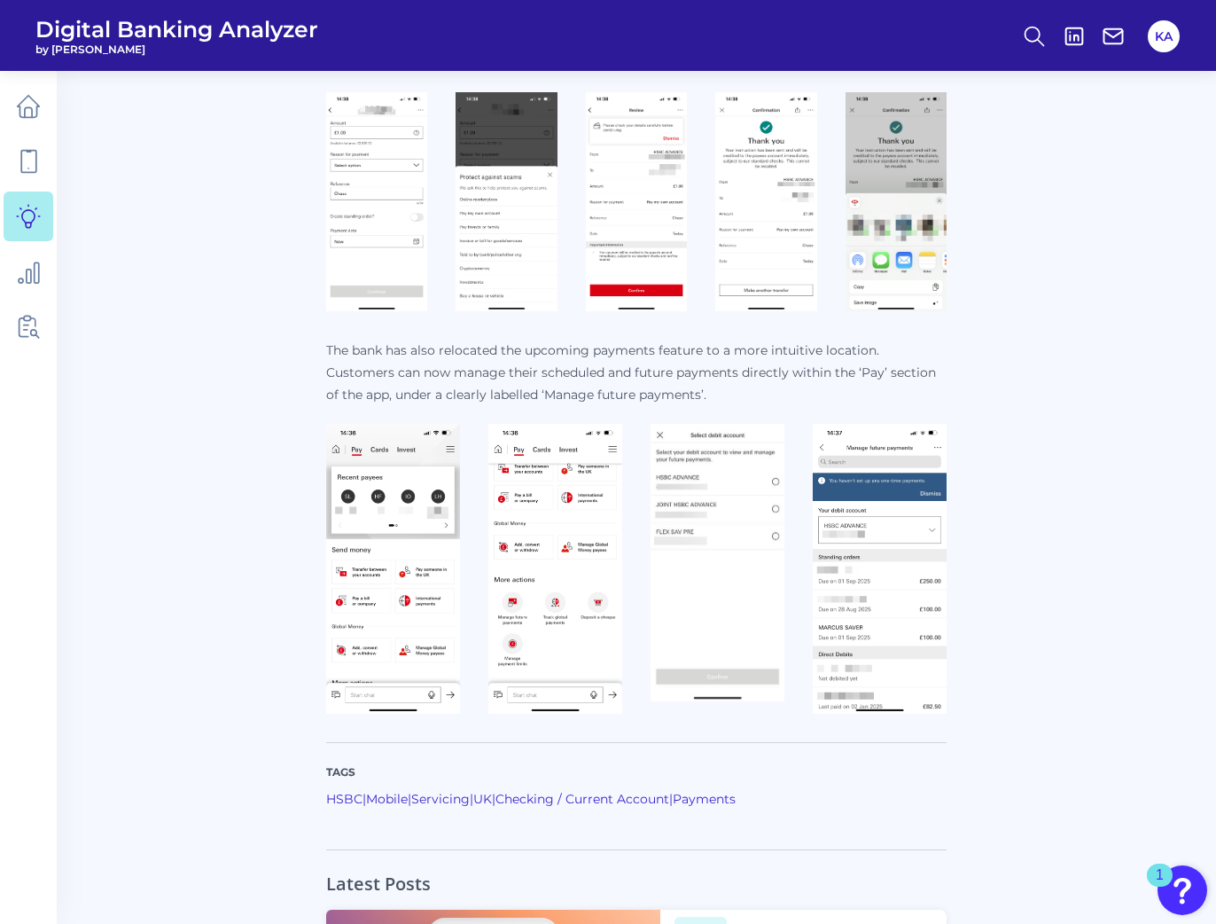
scroll to position [1161, 0]
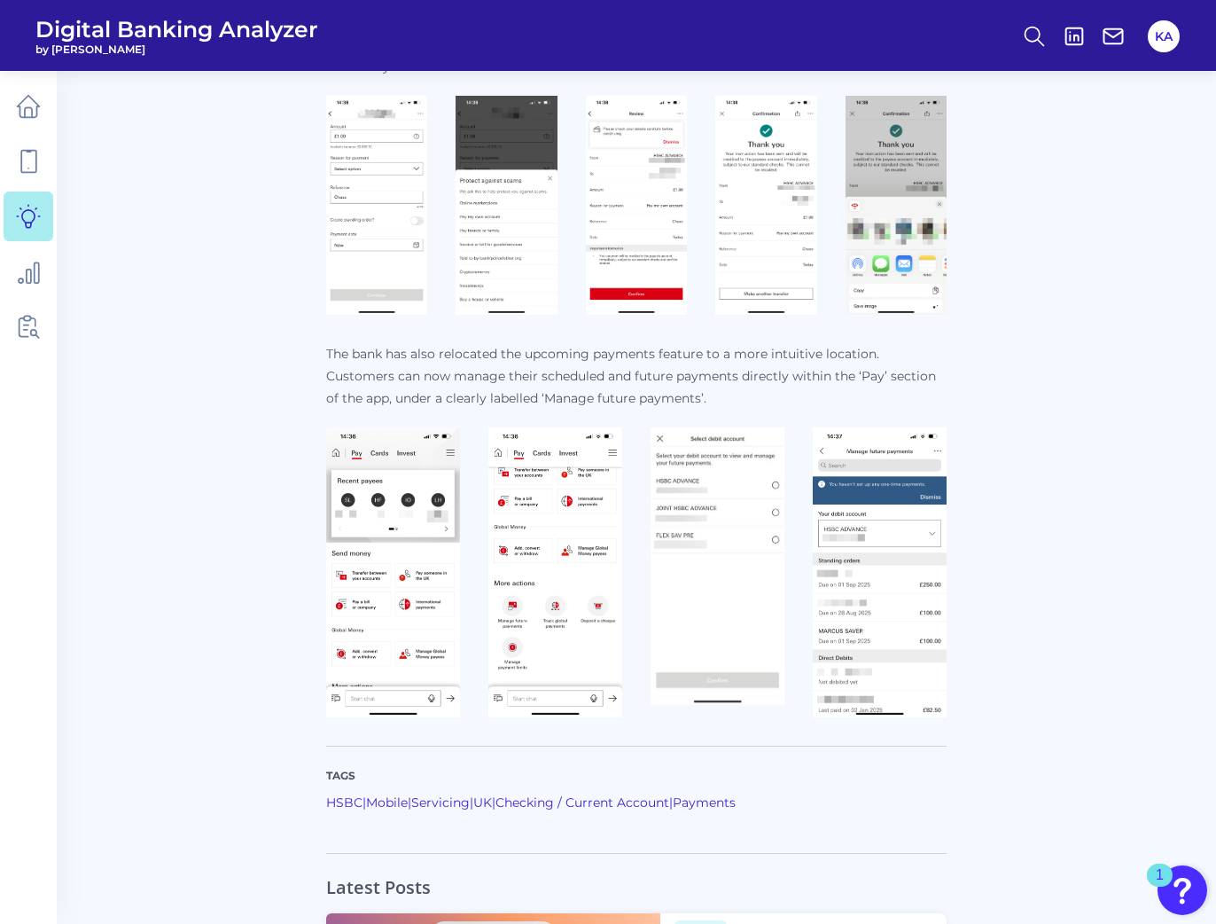
click at [389, 570] on img at bounding box center [393, 572] width 134 height 290
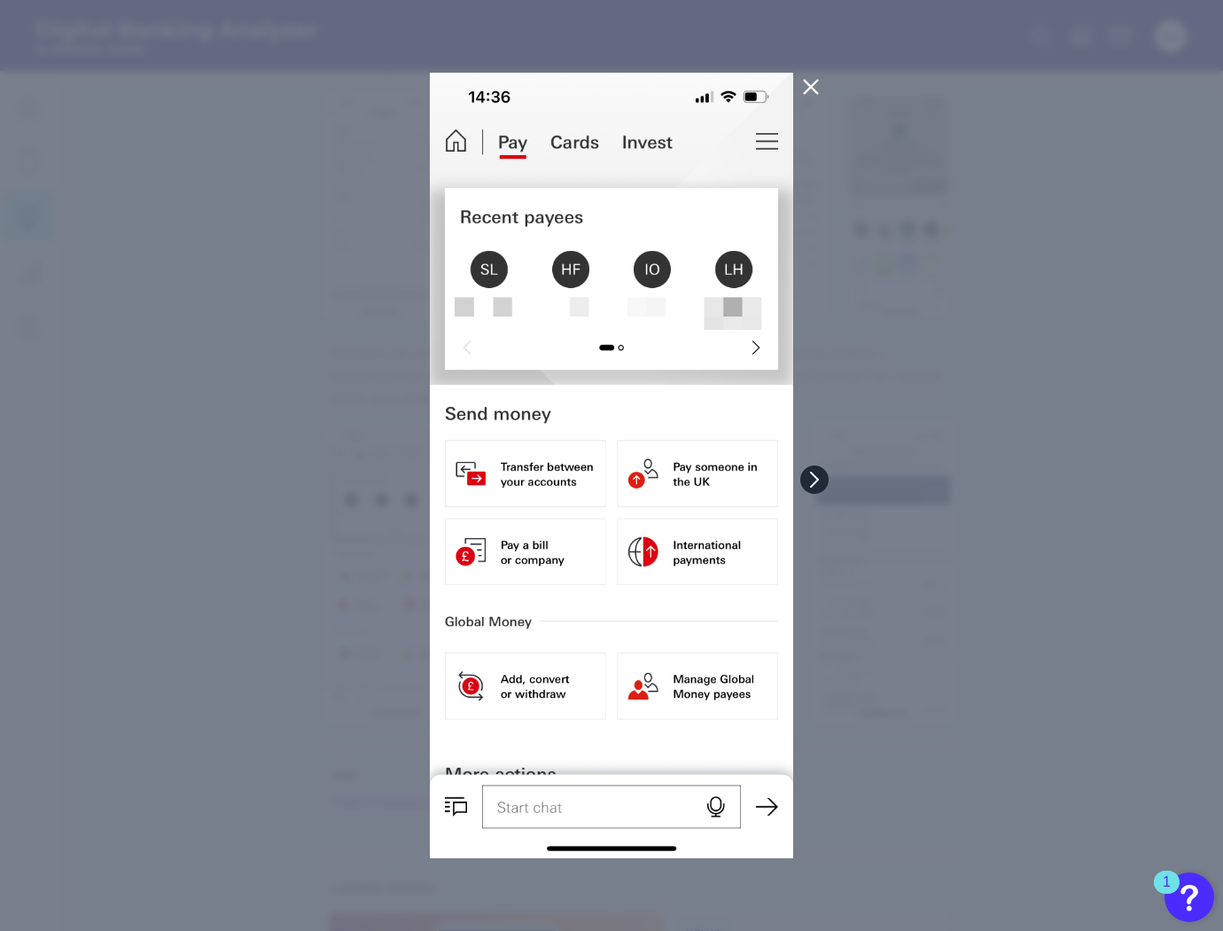
click at [808, 472] on button at bounding box center [814, 479] width 28 height 28
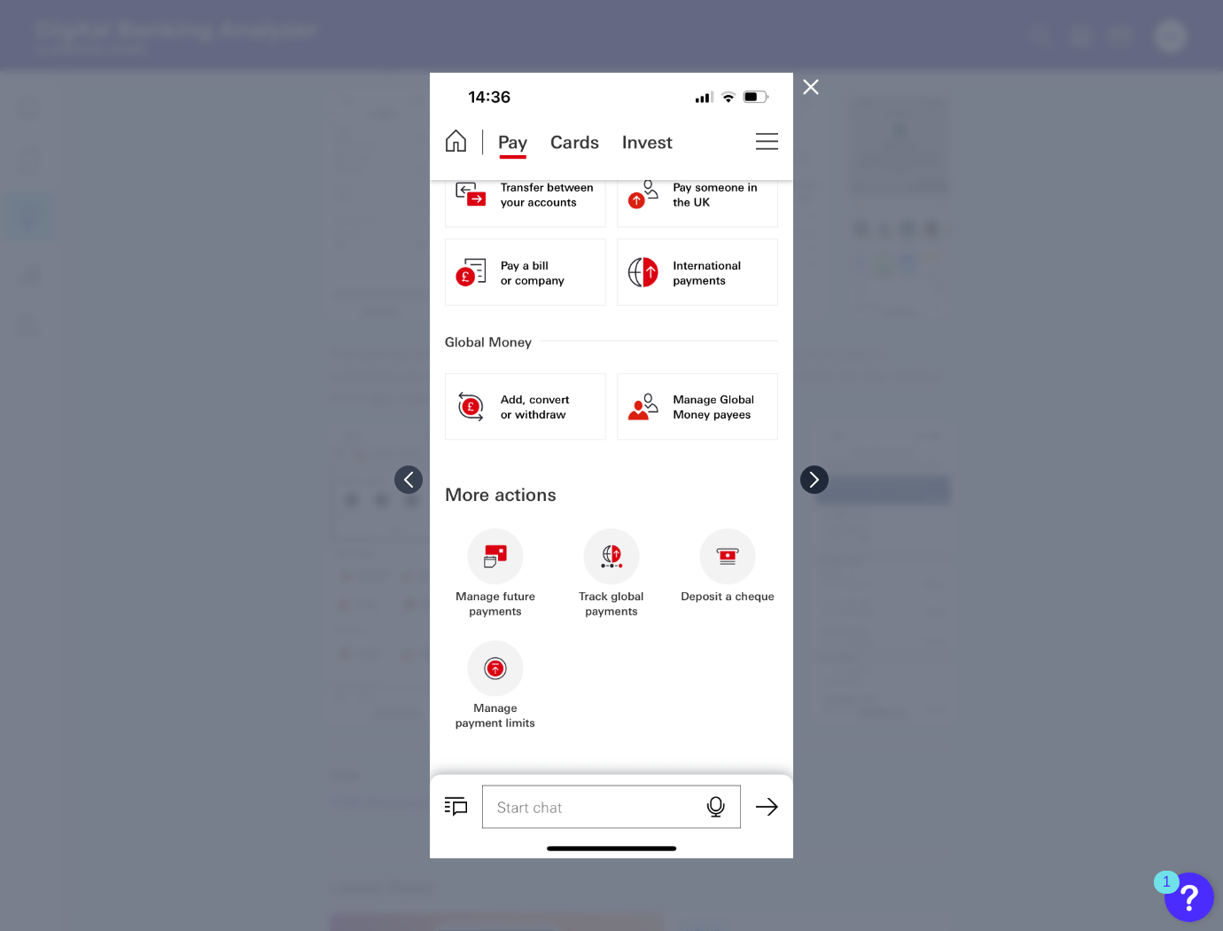
click at [807, 472] on button at bounding box center [814, 479] width 28 height 28
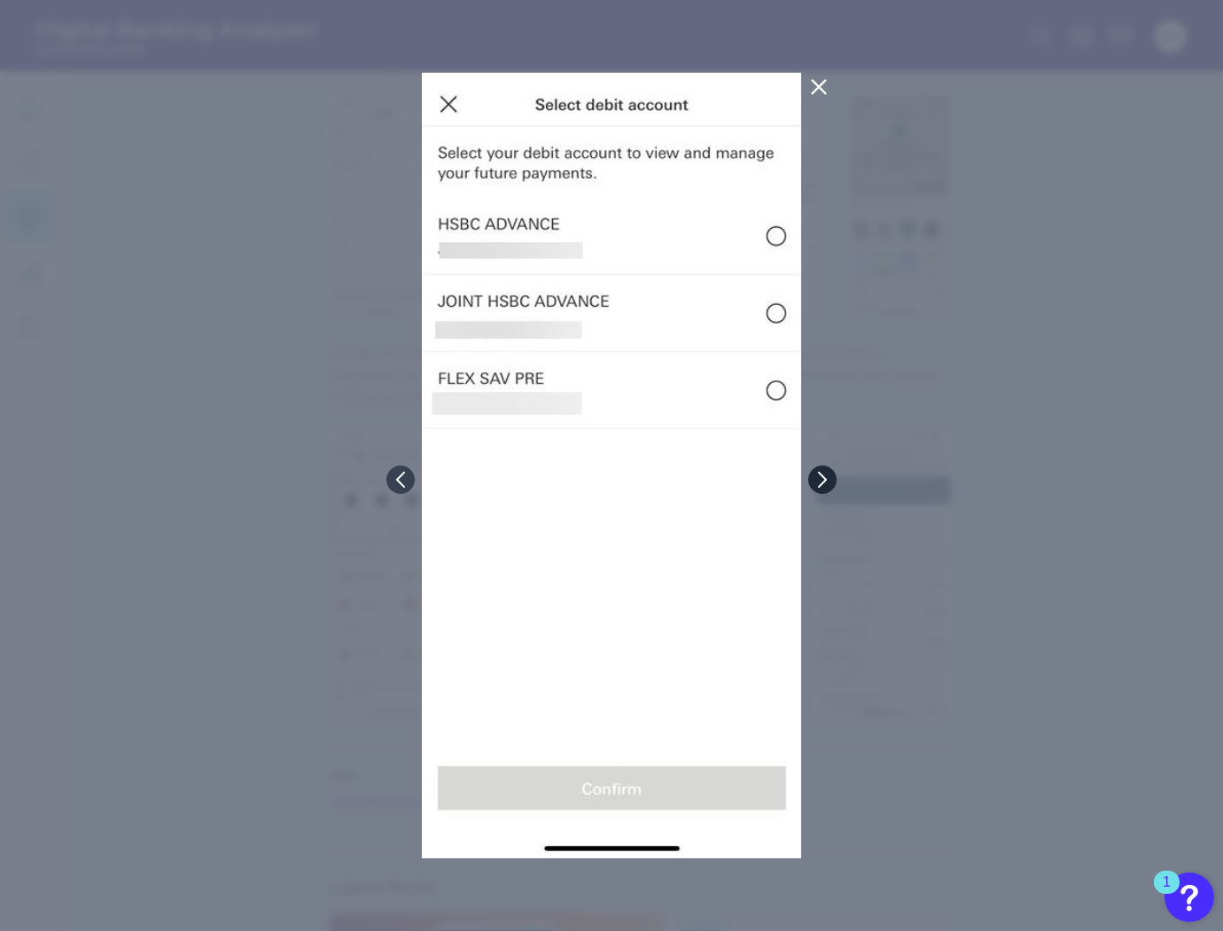
click at [824, 484] on icon at bounding box center [823, 480] width 16 height 16
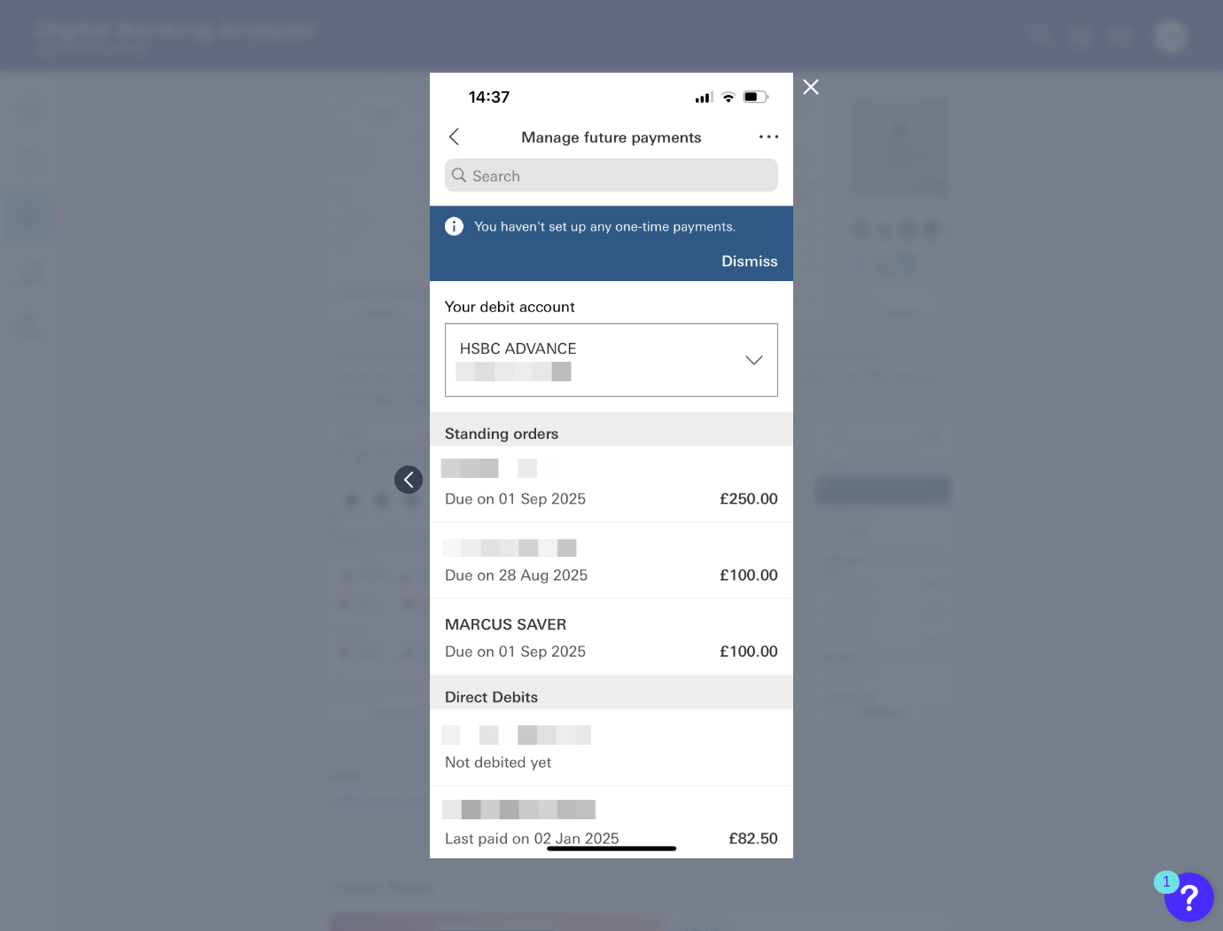
click at [824, 483] on div at bounding box center [611, 465] width 1223 height 931
click at [406, 479] on icon at bounding box center [408, 479] width 7 height 14
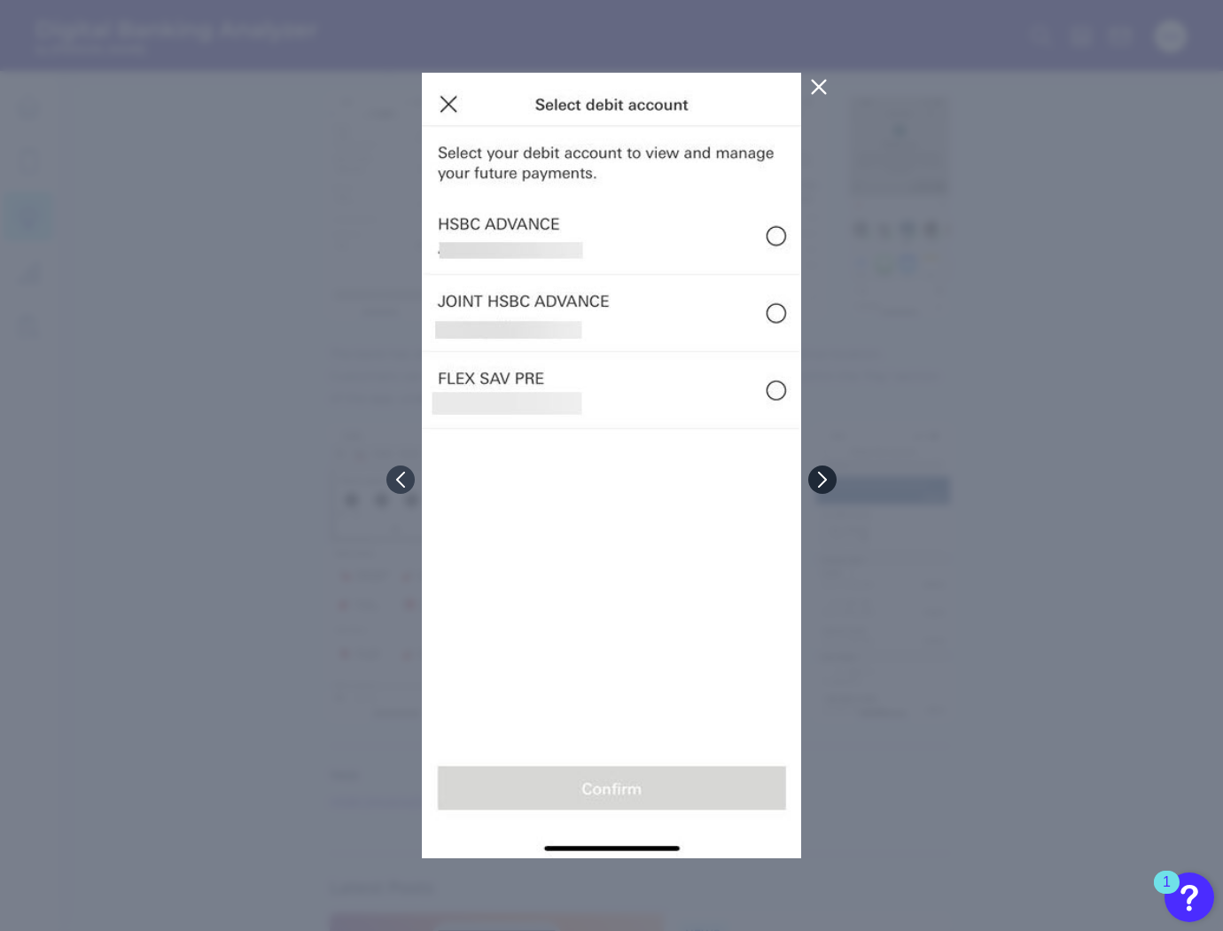
click at [824, 468] on button at bounding box center [822, 479] width 28 height 28
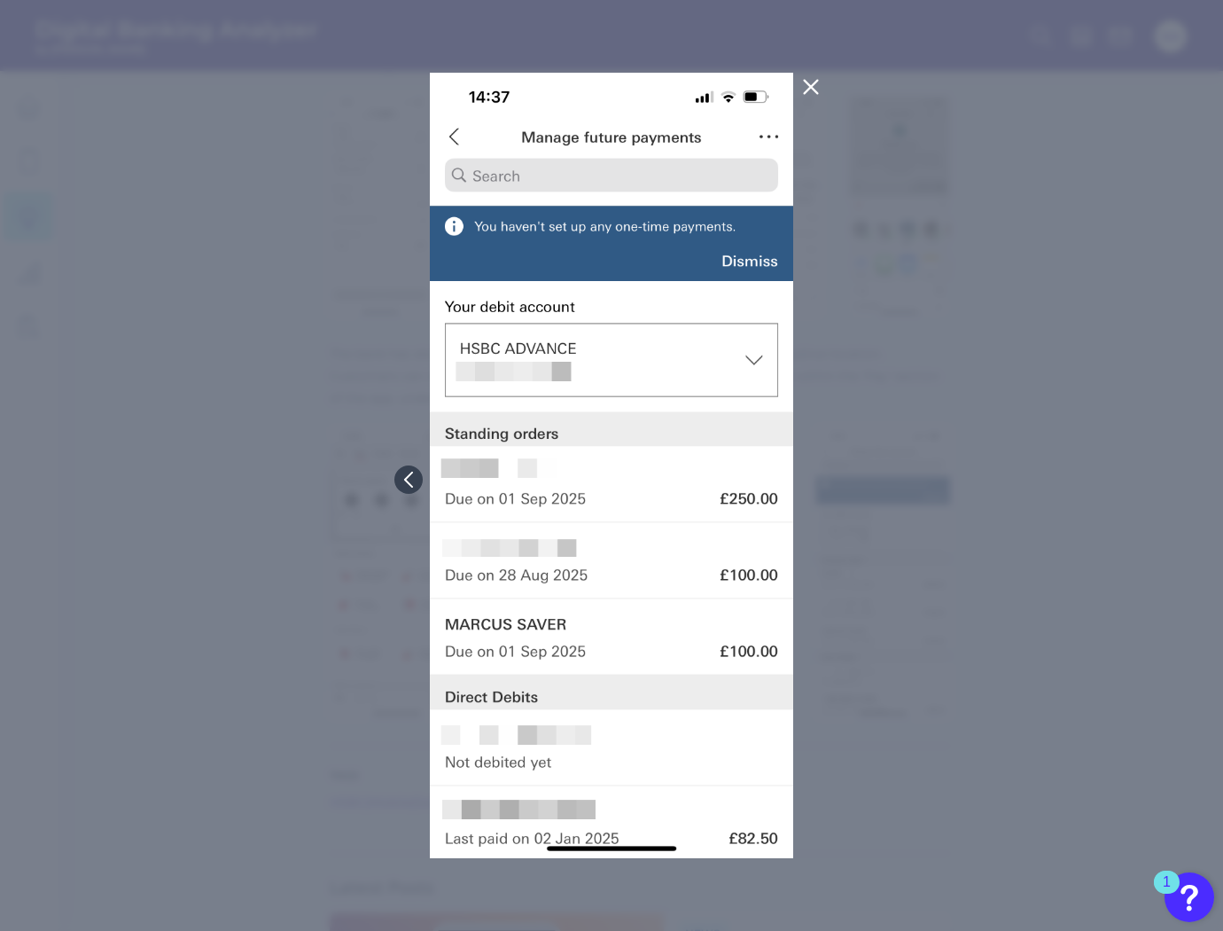
click at [823, 472] on div at bounding box center [611, 465] width 1223 height 931
drag, startPoint x: 819, startPoint y: 148, endPoint x: 809, endPoint y: 102, distance: 47.1
click at [809, 105] on div at bounding box center [611, 465] width 1223 height 931
click at [809, 95] on icon at bounding box center [810, 86] width 21 height 21
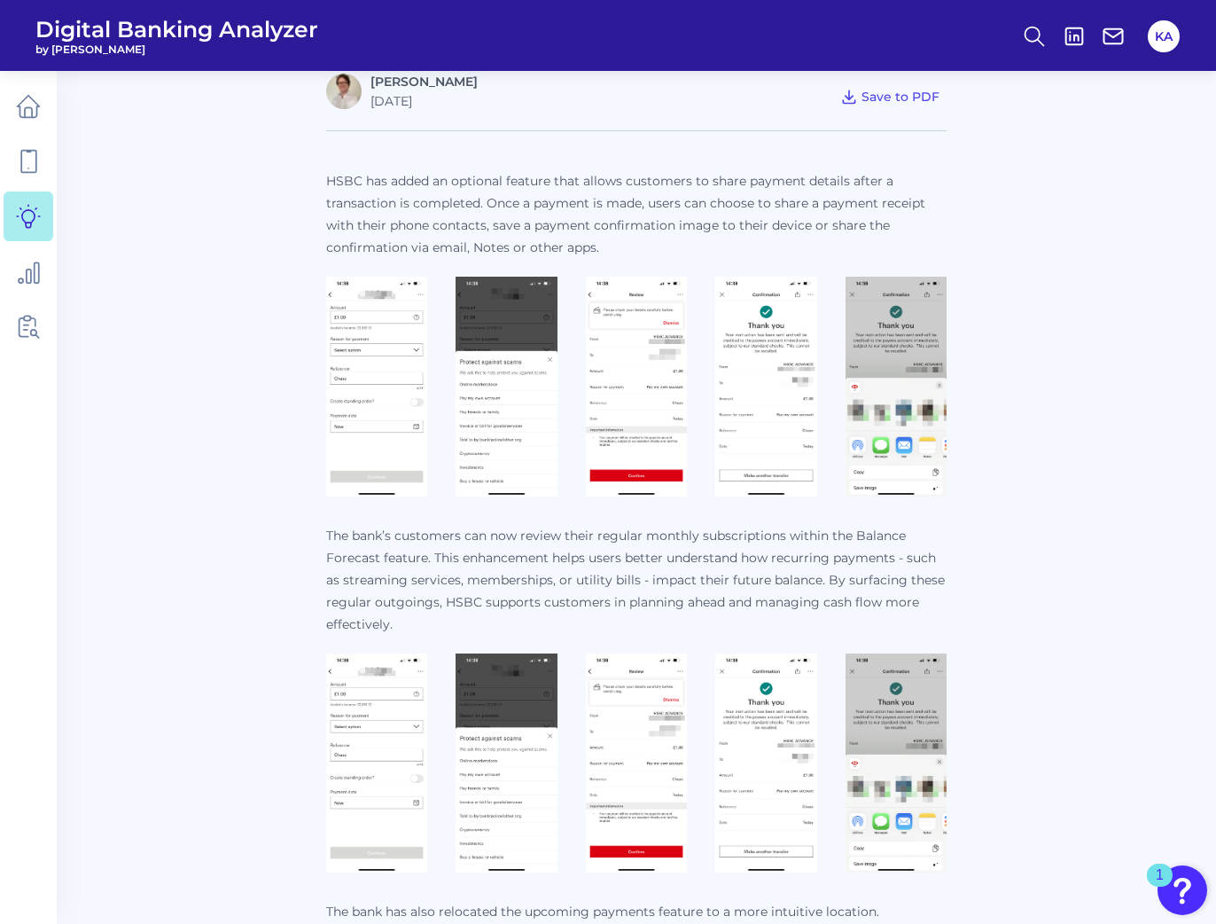
scroll to position [601, 0]
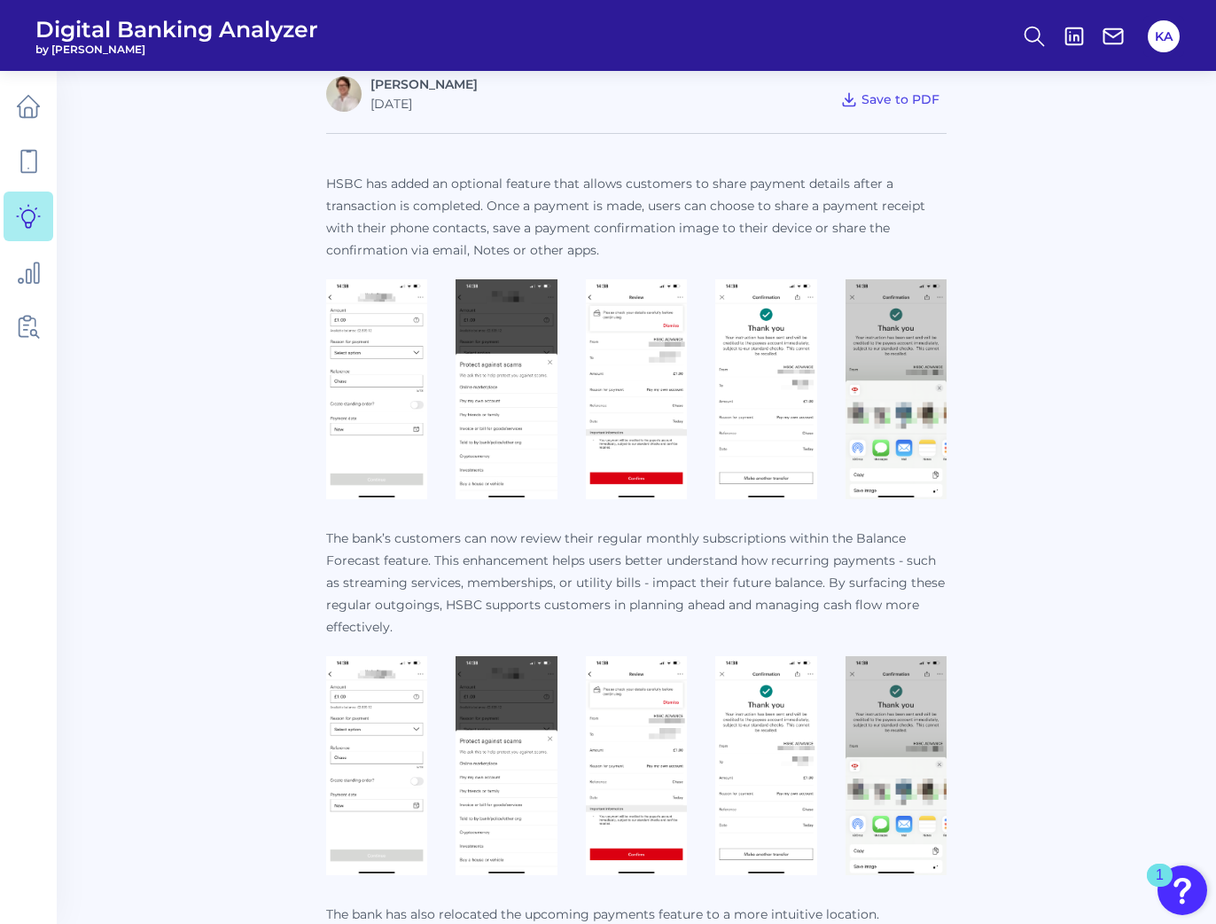
click at [403, 675] on img at bounding box center [376, 766] width 101 height 220
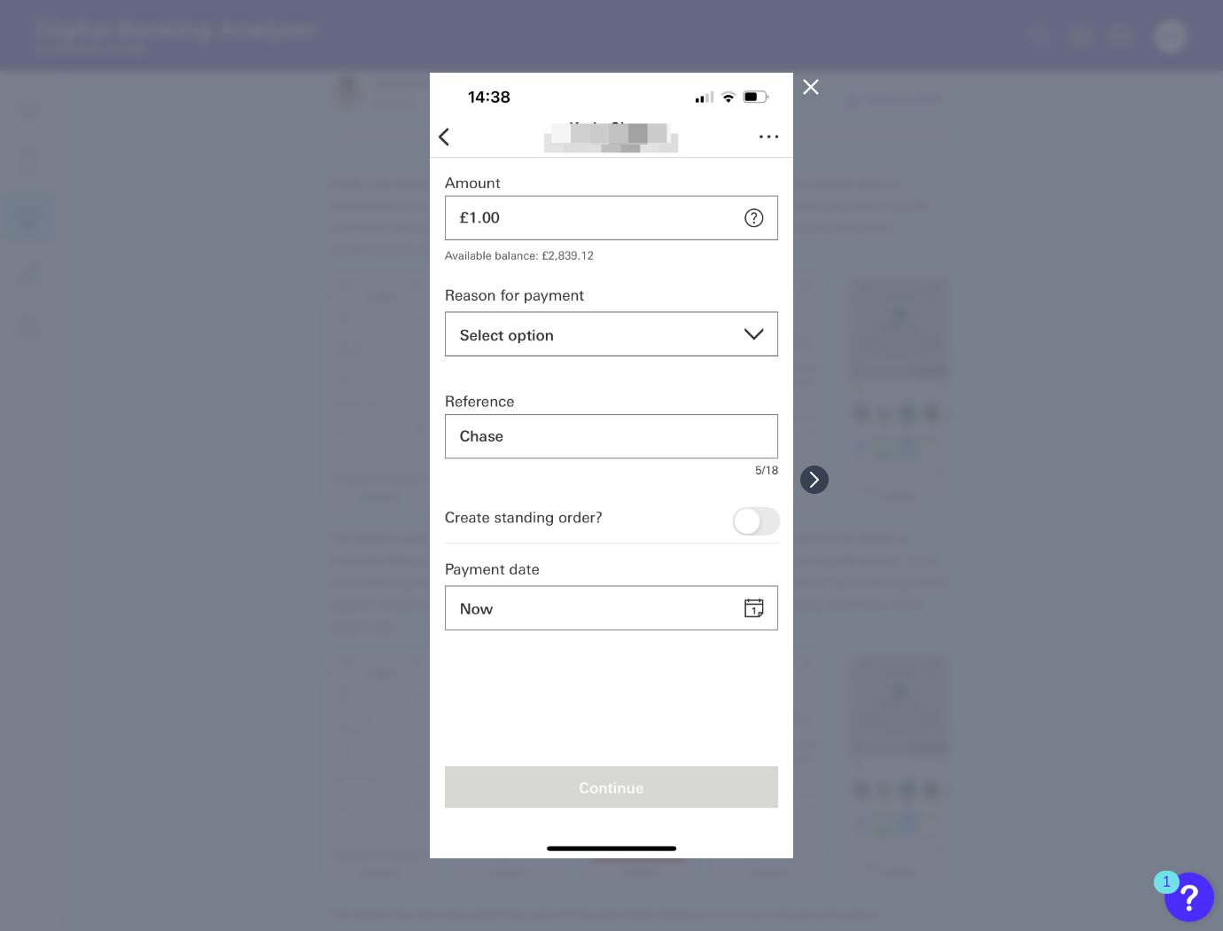
click at [200, 261] on div at bounding box center [611, 465] width 1223 height 931
click at [815, 91] on icon at bounding box center [810, 87] width 13 height 13
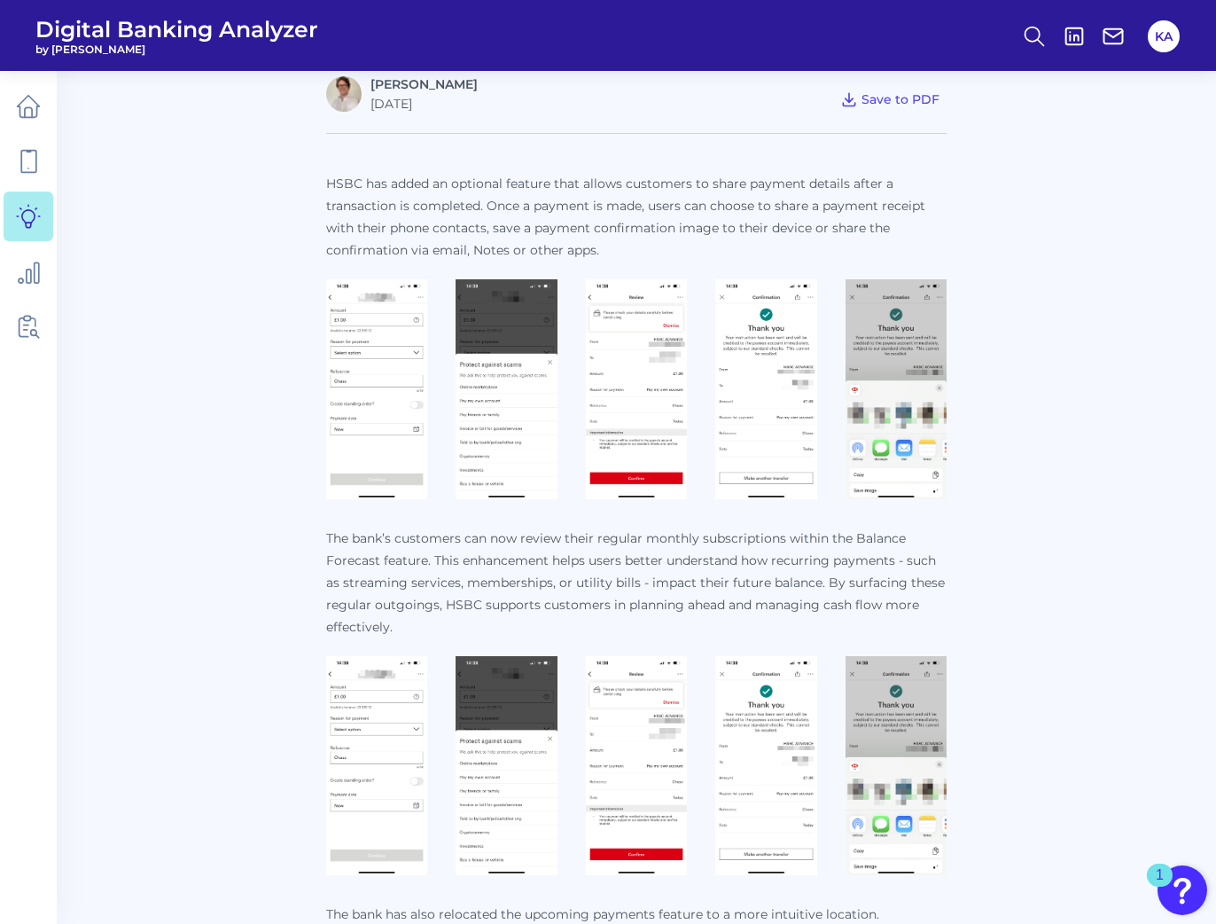
click at [364, 334] on img at bounding box center [376, 389] width 101 height 220
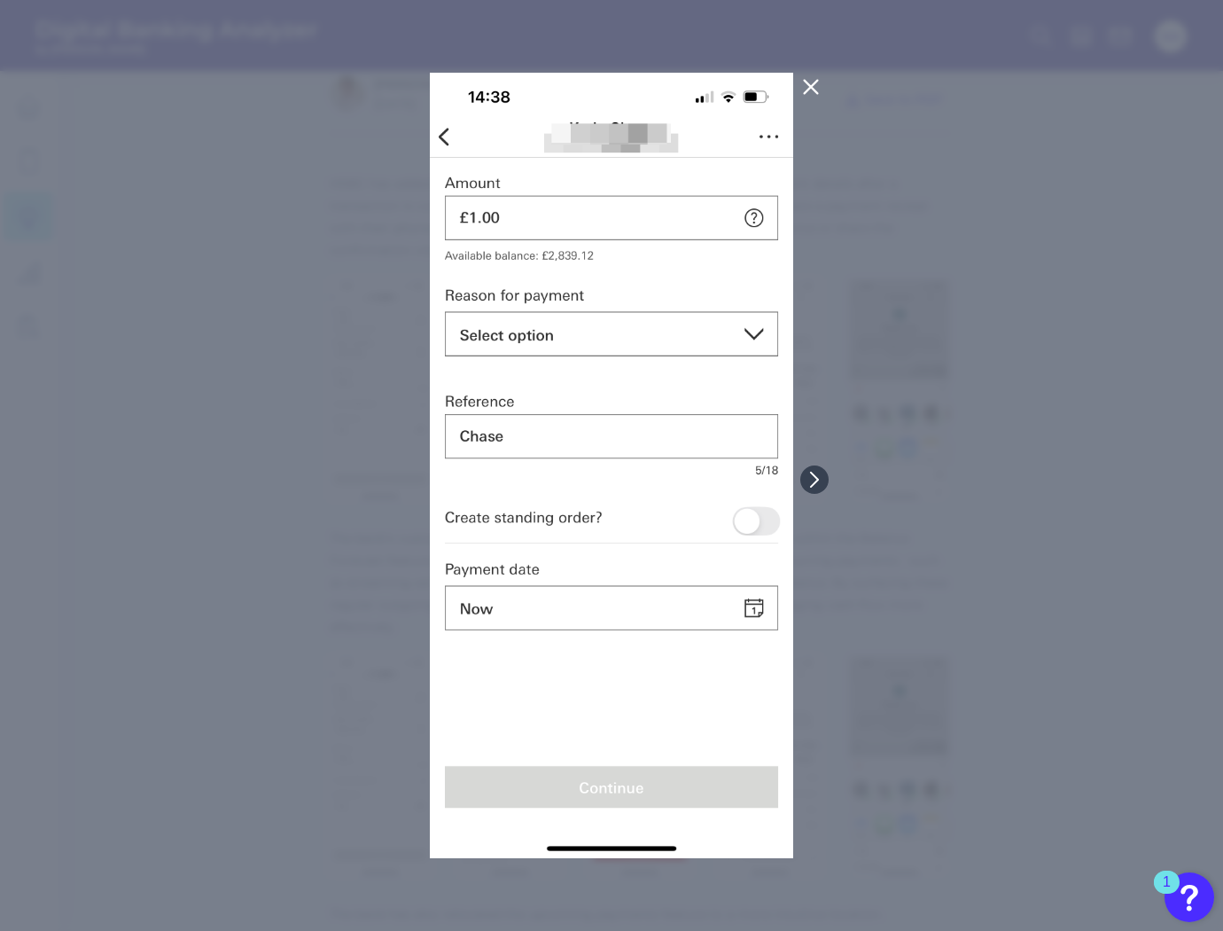
click at [820, 97] on icon at bounding box center [810, 86] width 21 height 21
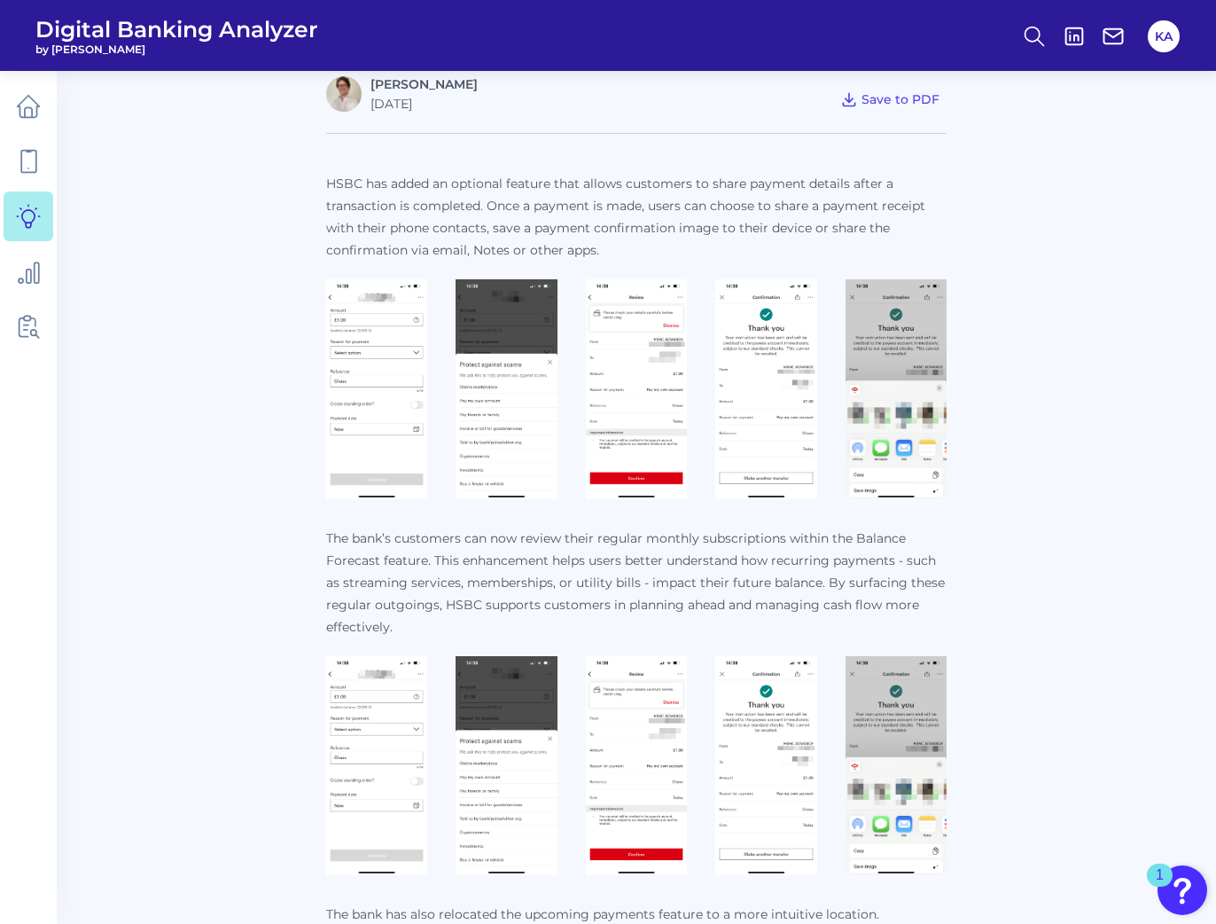
scroll to position [597, 0]
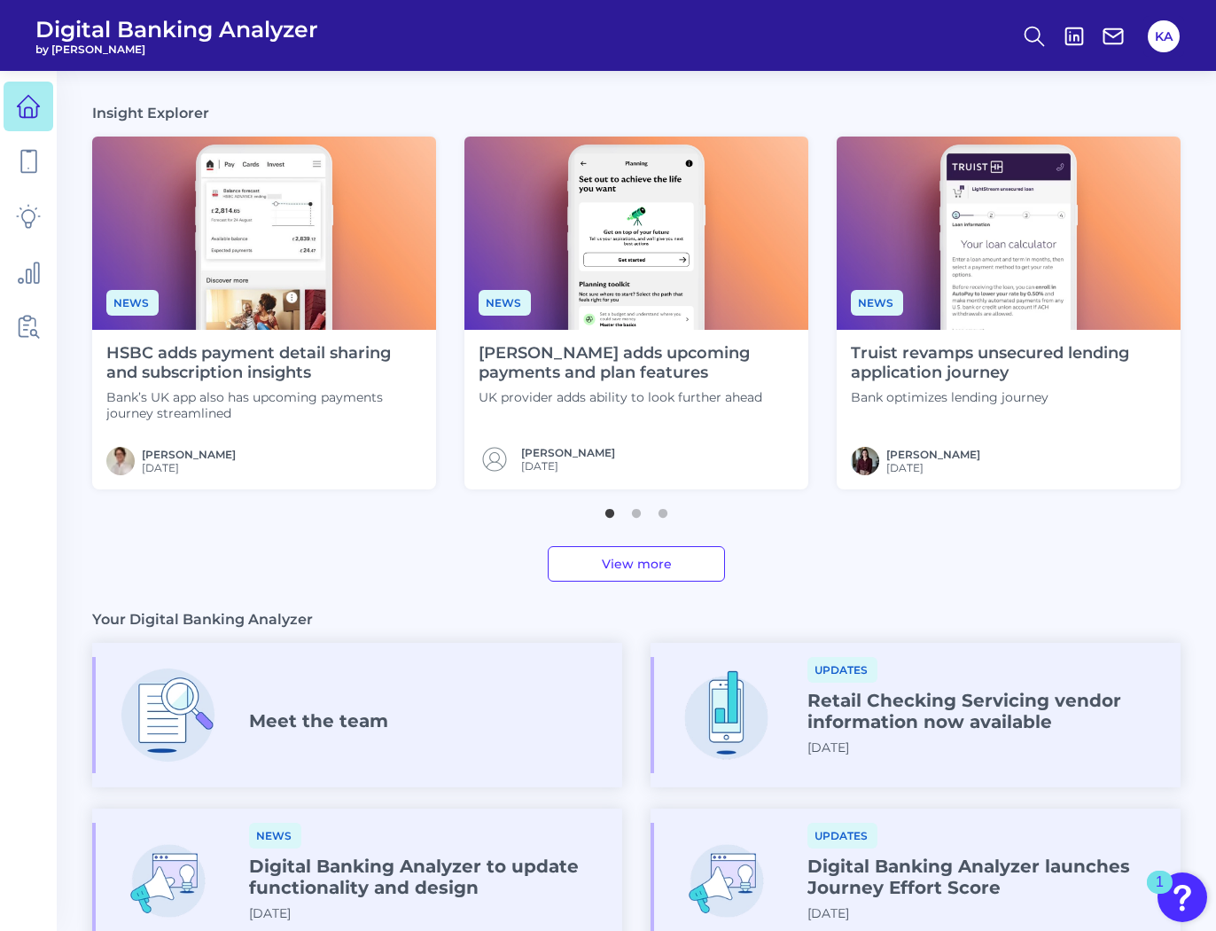
scroll to position [550, 0]
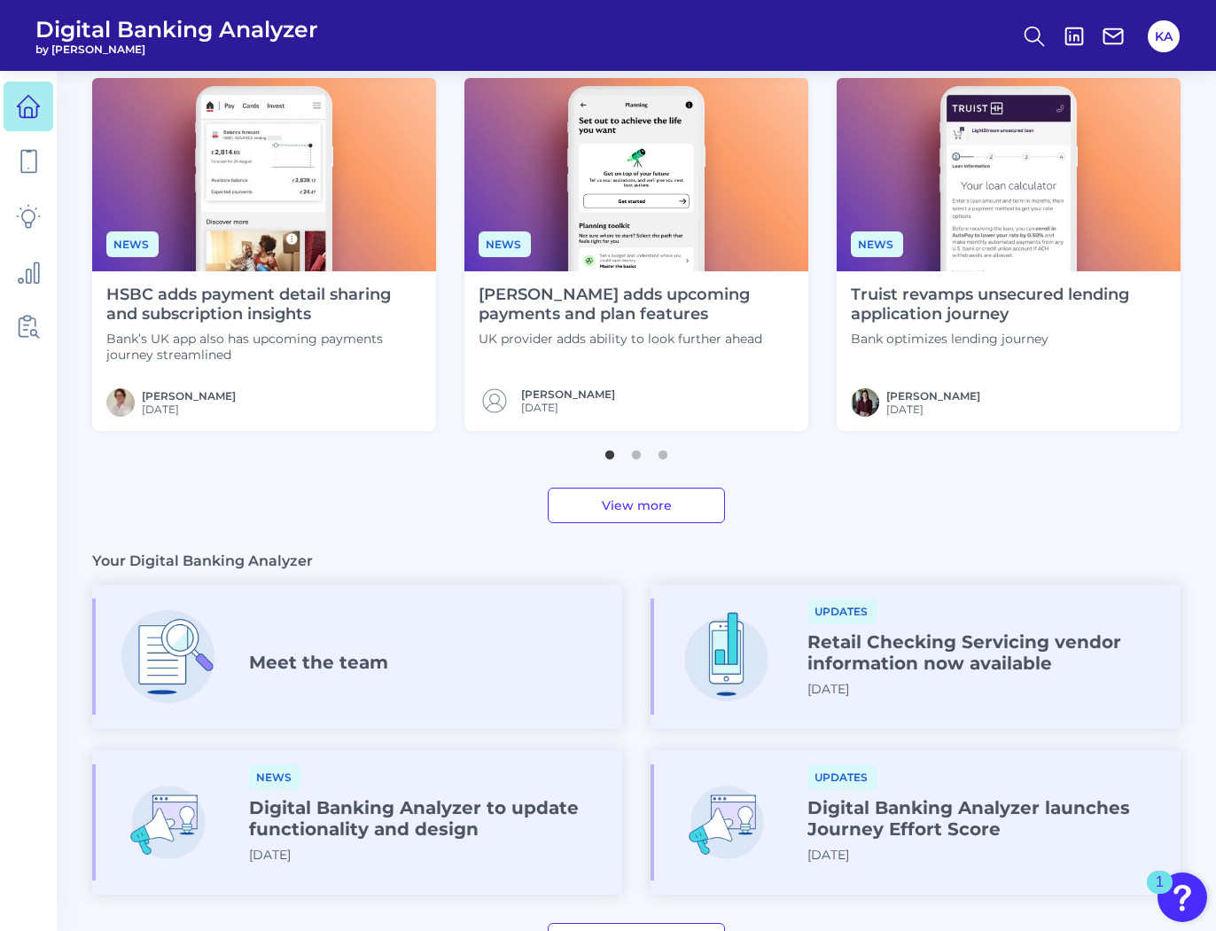
click at [630, 306] on h4 "[PERSON_NAME] adds upcoming payments and plan features" at bounding box center [637, 304] width 316 height 38
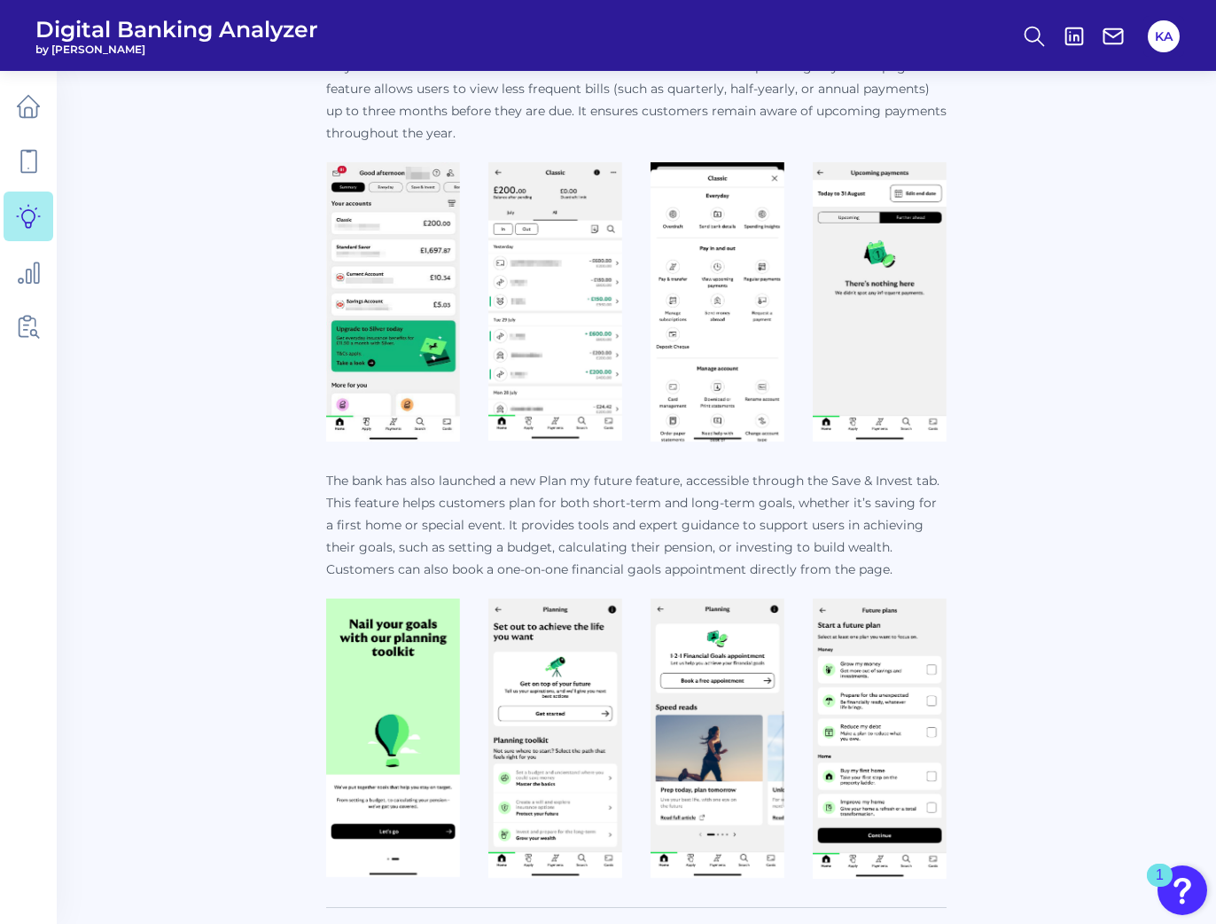
scroll to position [717, 0]
click at [422, 282] on img at bounding box center [393, 302] width 134 height 279
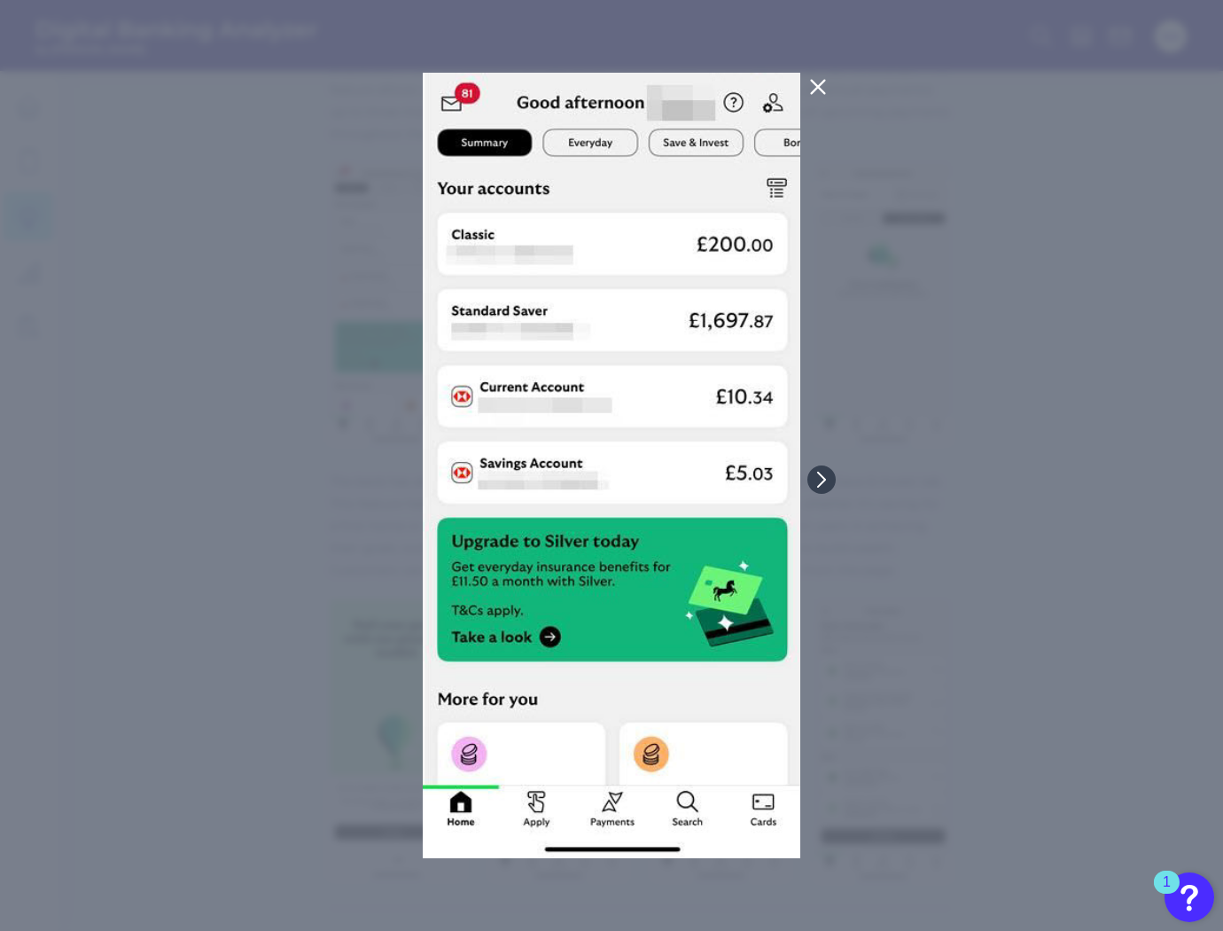
click at [241, 287] on div at bounding box center [611, 465] width 1223 height 931
click at [815, 88] on icon at bounding box center [817, 87] width 13 height 13
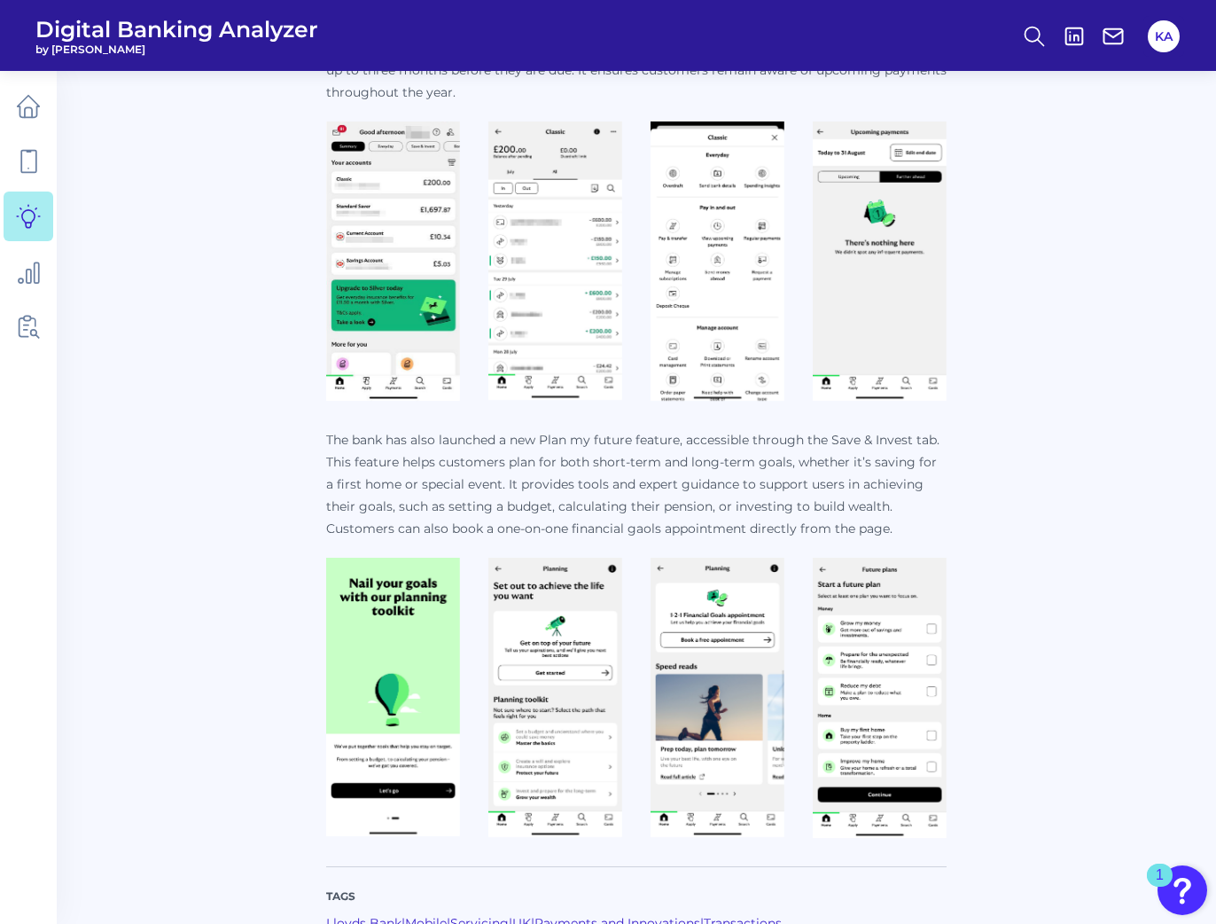
scroll to position [758, 0]
click at [379, 589] on img at bounding box center [393, 697] width 134 height 278
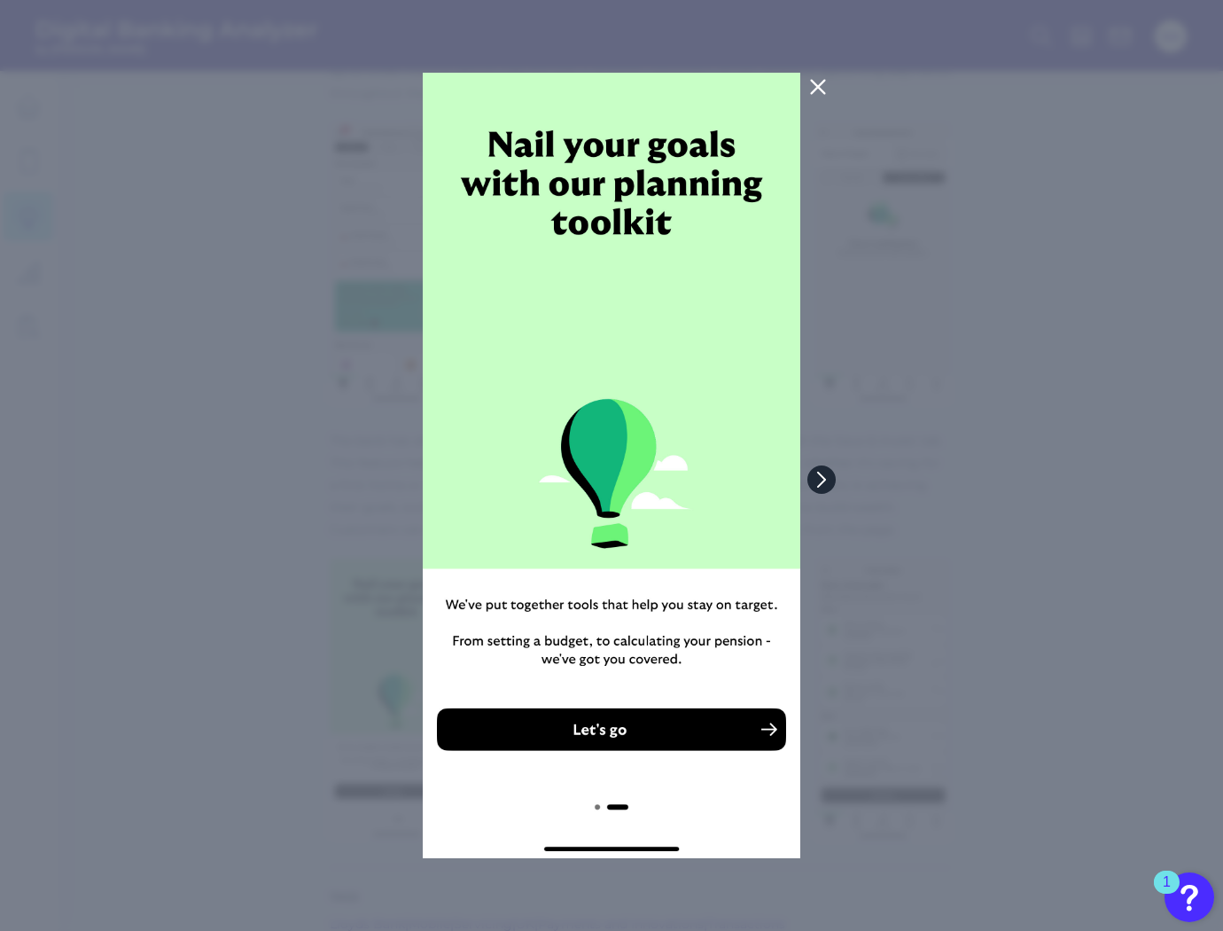
click at [825, 477] on icon at bounding box center [822, 480] width 16 height 16
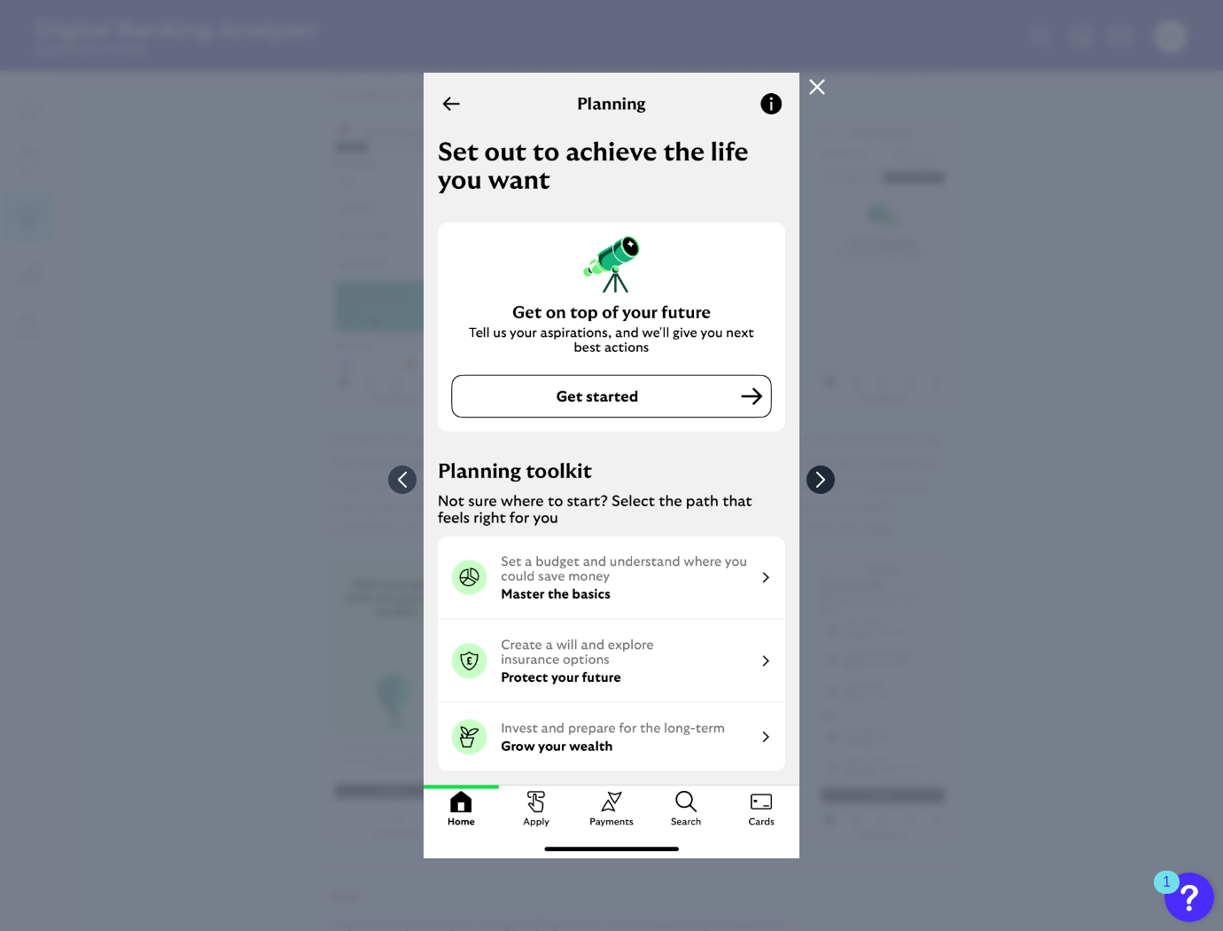
click at [830, 484] on button at bounding box center [821, 479] width 28 height 28
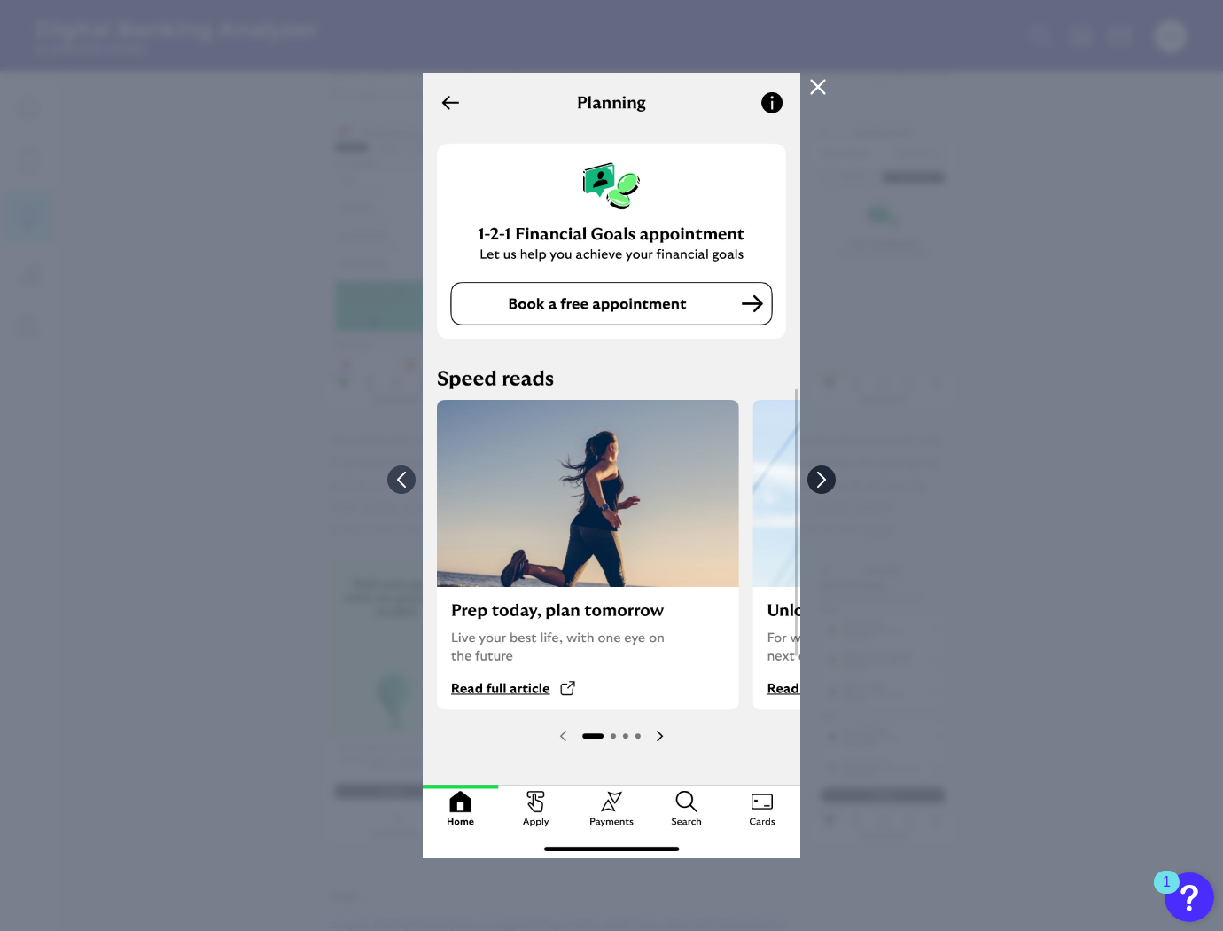
click at [832, 485] on button at bounding box center [822, 479] width 28 height 28
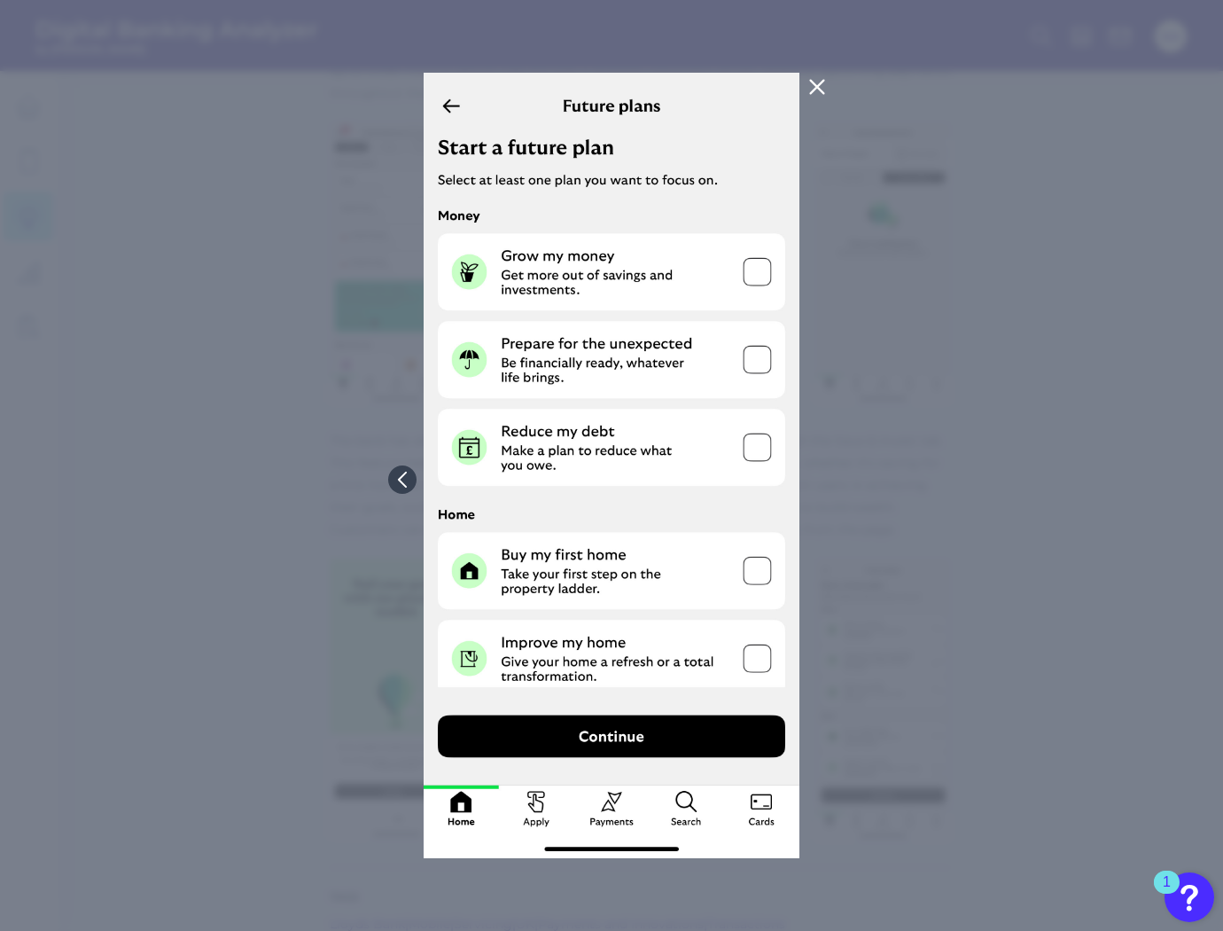
click at [828, 85] on button at bounding box center [817, 87] width 35 height 28
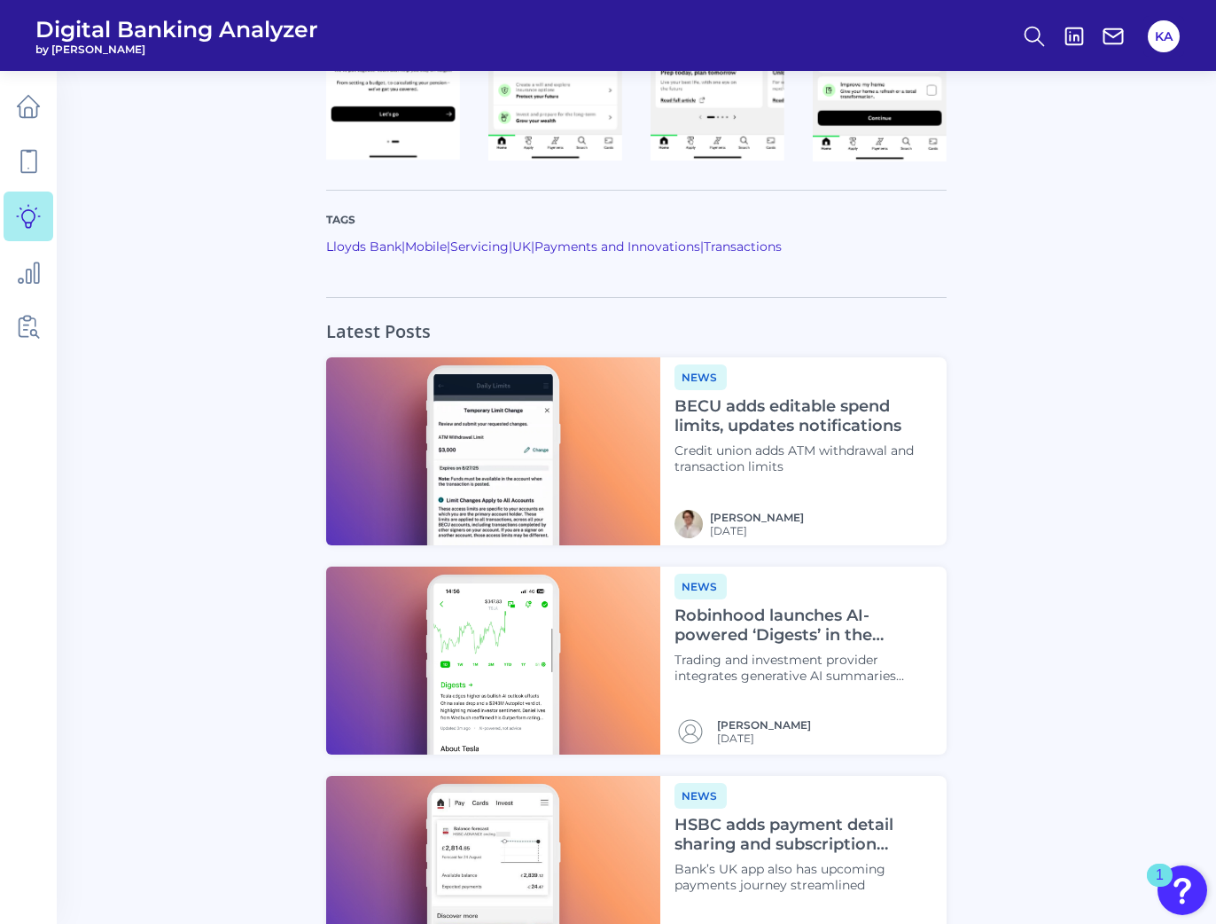
scroll to position [1572, 0]
